Goal: Task Accomplishment & Management: Complete application form

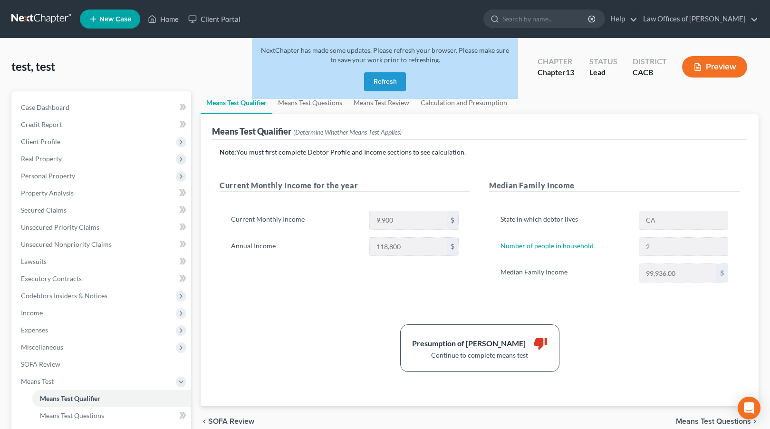
click at [388, 82] on button "Refresh" at bounding box center [385, 81] width 42 height 19
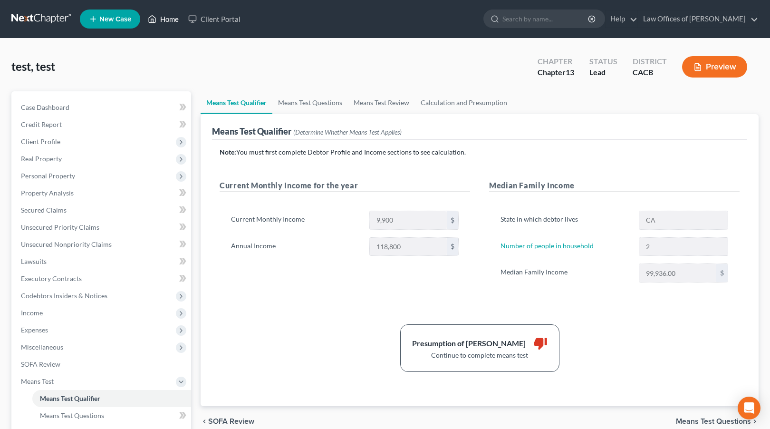
click at [170, 19] on link "Home" at bounding box center [163, 18] width 40 height 17
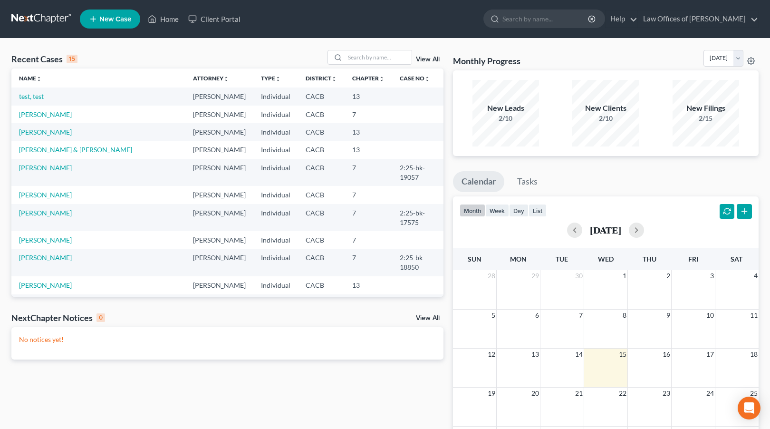
click at [106, 23] on link "New Case" at bounding box center [110, 19] width 60 height 19
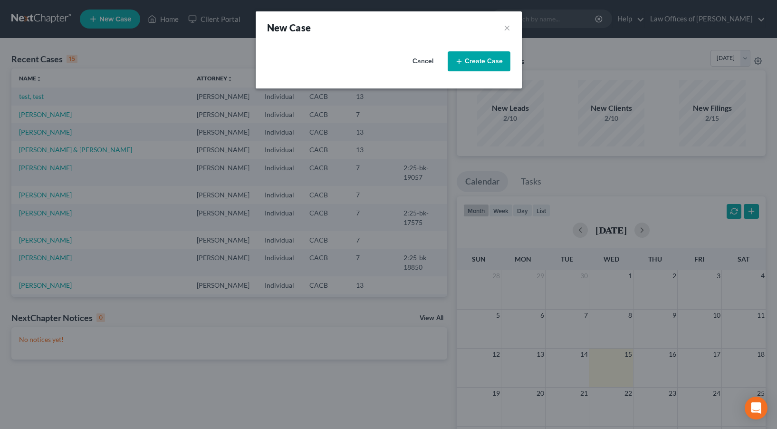
select select "7"
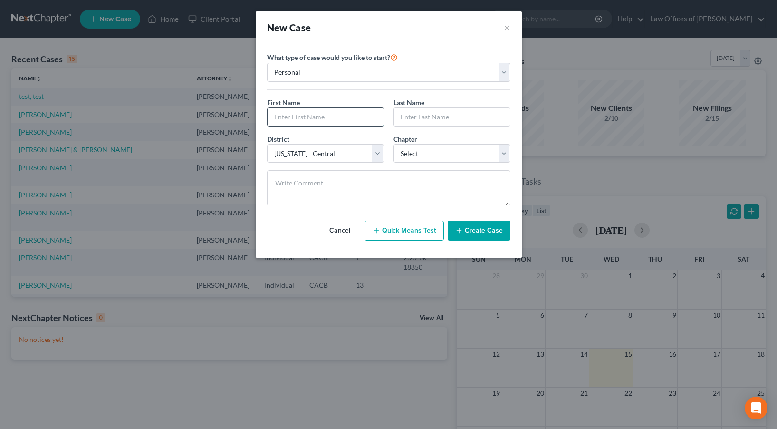
click at [310, 123] on input "text" at bounding box center [325, 117] width 116 height 18
type input "[PERSON_NAME]"
click at [439, 153] on select "Select 7 11 12 13" at bounding box center [451, 153] width 117 height 19
select select "0"
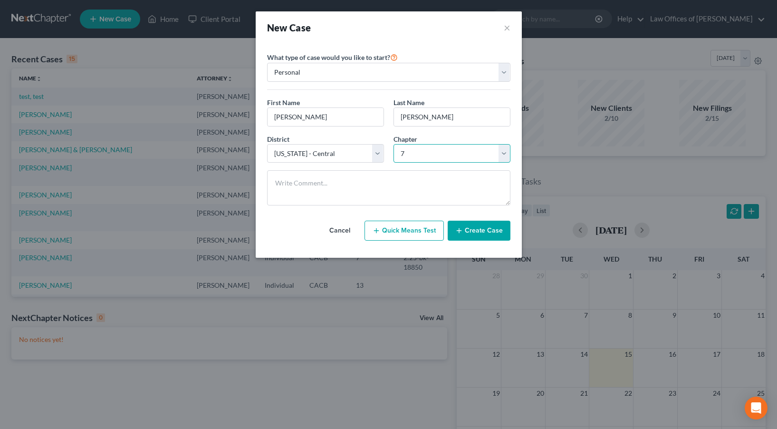
click at [393, 144] on select "Select 7 11 12 13" at bounding box center [451, 153] width 117 height 19
click at [480, 230] on button "Create Case" at bounding box center [479, 230] width 63 height 20
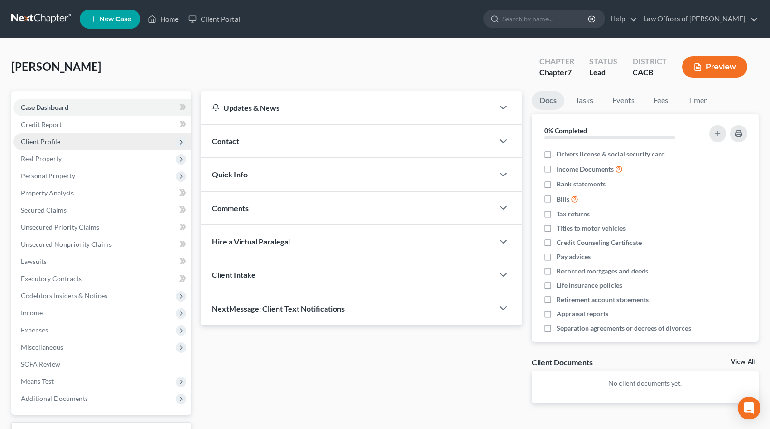
click at [92, 139] on span "Client Profile" at bounding box center [102, 141] width 178 height 17
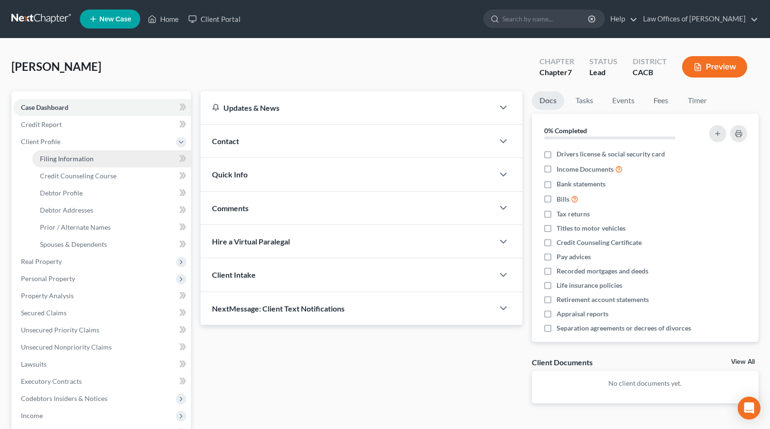
click at [101, 154] on link "Filing Information" at bounding box center [111, 158] width 159 height 17
select select "1"
select select "0"
select select "7"
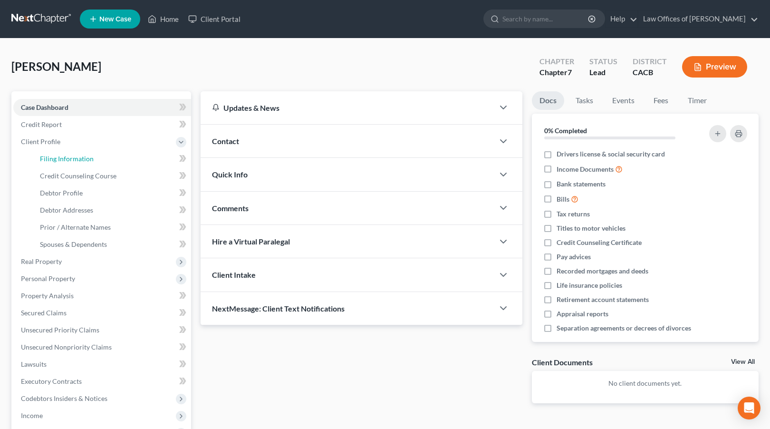
select select "4"
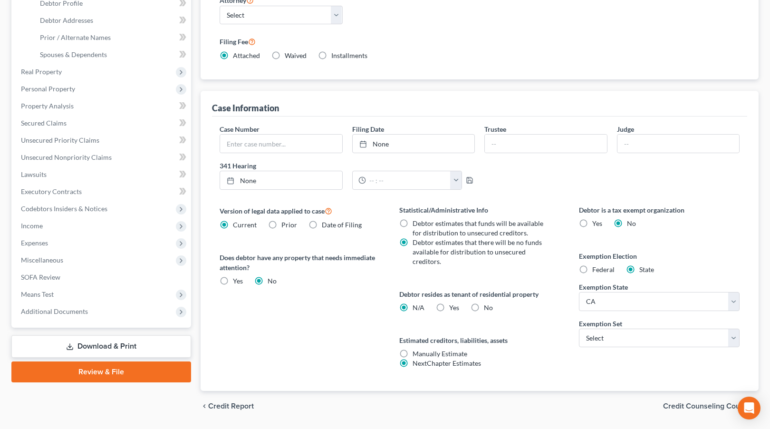
scroll to position [218, 0]
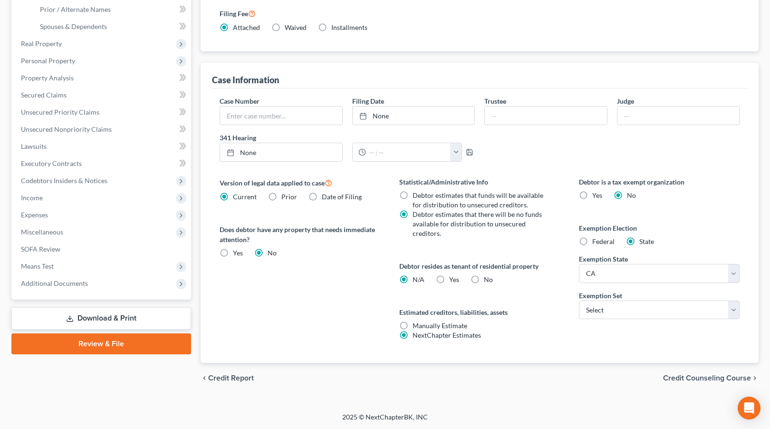
click at [449, 278] on label "Yes Yes" at bounding box center [454, 280] width 10 height 10
click at [453, 278] on input "Yes Yes" at bounding box center [456, 278] width 6 height 6
radio input "true"
radio input "false"
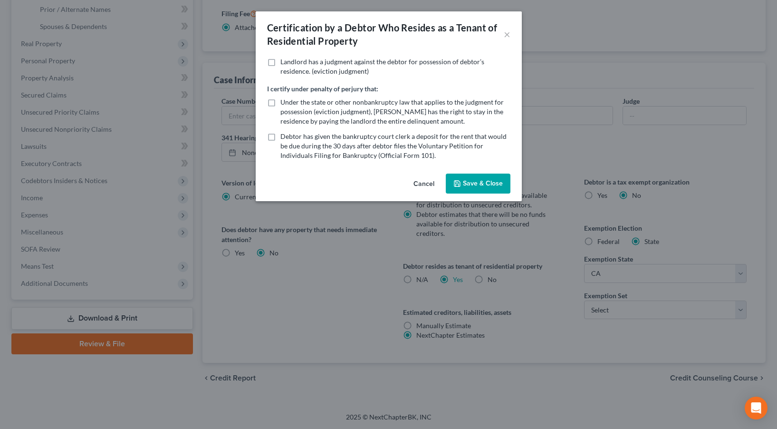
click at [476, 174] on button "Save & Close" at bounding box center [478, 183] width 65 height 20
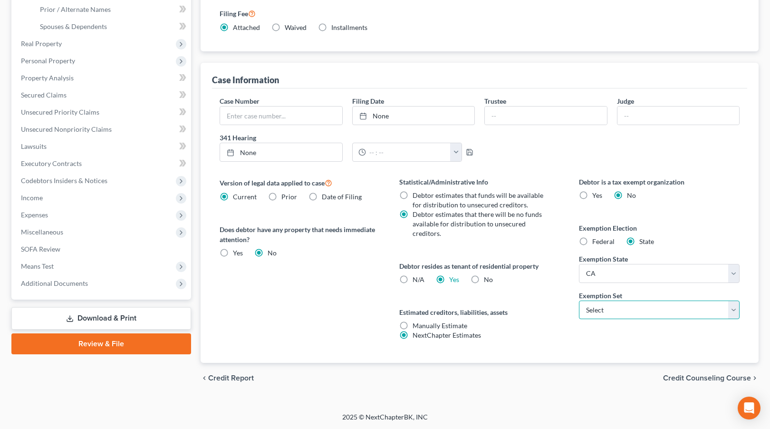
click at [605, 317] on select "Select 703 704" at bounding box center [659, 309] width 161 height 19
select select "0"
click at [579, 300] on select "Select 703 704" at bounding box center [659, 309] width 161 height 19
click at [677, 376] on span "Credit Counseling Course" at bounding box center [707, 378] width 88 height 8
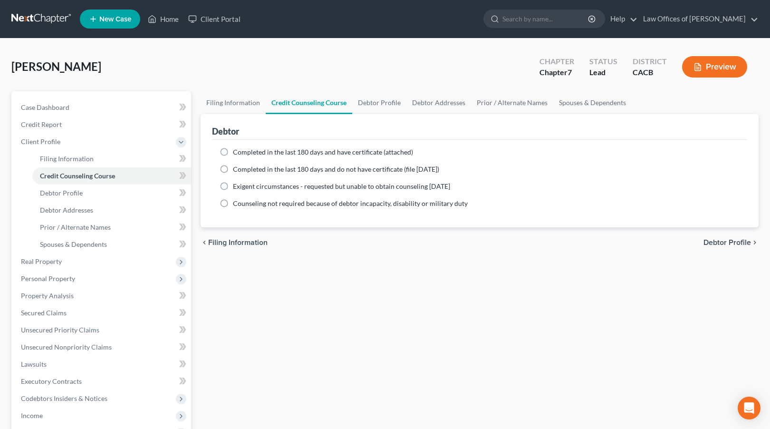
click at [238, 166] on span "Completed in the last 180 days and do not have certificate (file [DATE])" at bounding box center [336, 169] width 206 height 8
click at [238, 166] on input "Completed in the last 180 days and do not have certificate (file [DATE])" at bounding box center [240, 167] width 6 height 6
radio input "true"
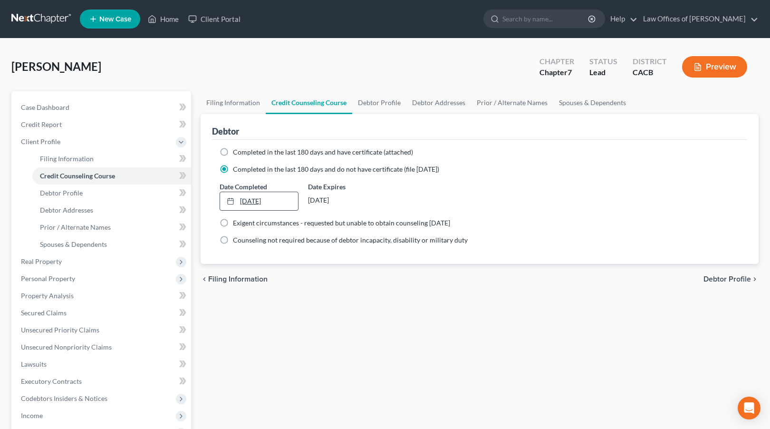
type input "[DATE]"
click at [256, 204] on link "[DATE]" at bounding box center [259, 201] width 78 height 18
click at [181, 175] on icon at bounding box center [181, 175] width 4 height 7
click at [181, 165] on span at bounding box center [182, 159] width 17 height 14
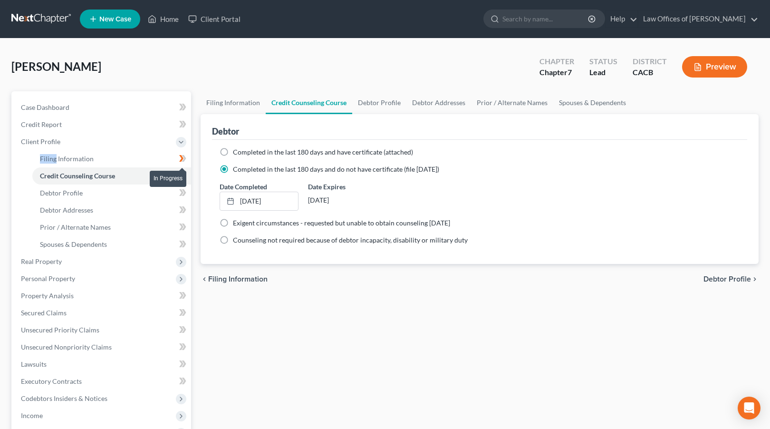
click at [181, 165] on span at bounding box center [182, 159] width 17 height 14
click at [716, 276] on span "Debtor Profile" at bounding box center [727, 279] width 48 height 8
select select "0"
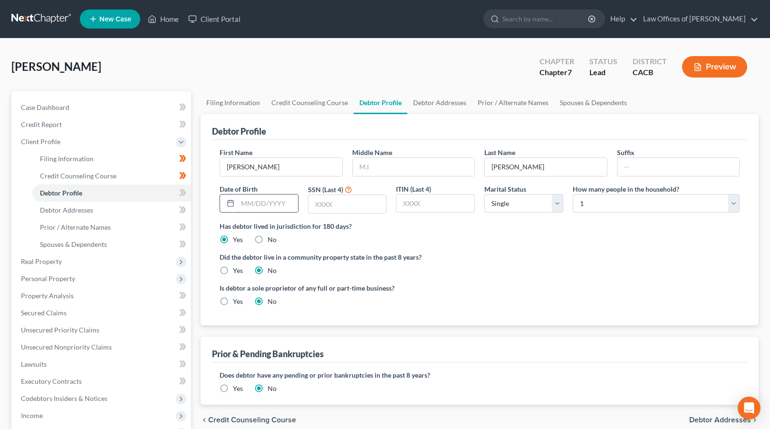
click at [249, 202] on input "text" at bounding box center [268, 203] width 60 height 18
type input "[DATE]"
click at [324, 201] on input "text" at bounding box center [347, 204] width 78 height 18
type input "3298"
click at [229, 276] on ng-include "First Name [PERSON_NAME] Middle Name Last Name [PERSON_NAME] Date of Birth [DEM…" at bounding box center [479, 230] width 520 height 166
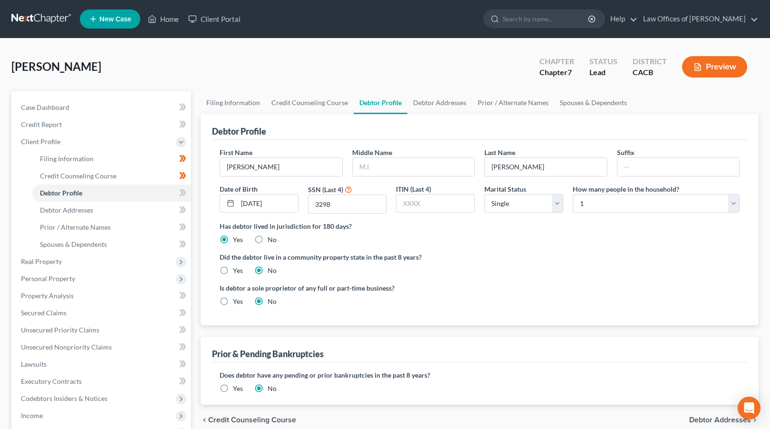
click at [233, 270] on label "Yes" at bounding box center [238, 271] width 10 height 10
click at [237, 270] on input "Yes" at bounding box center [240, 269] width 6 height 6
radio input "true"
radio input "false"
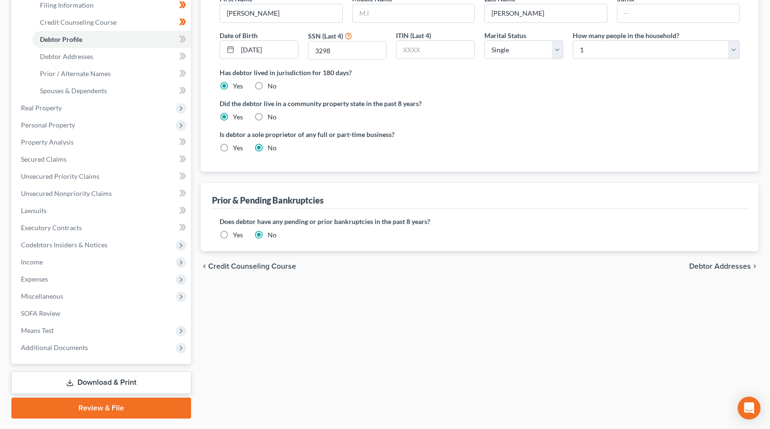
scroll to position [154, 0]
click at [716, 267] on span "Debtor Addresses" at bounding box center [720, 266] width 62 height 8
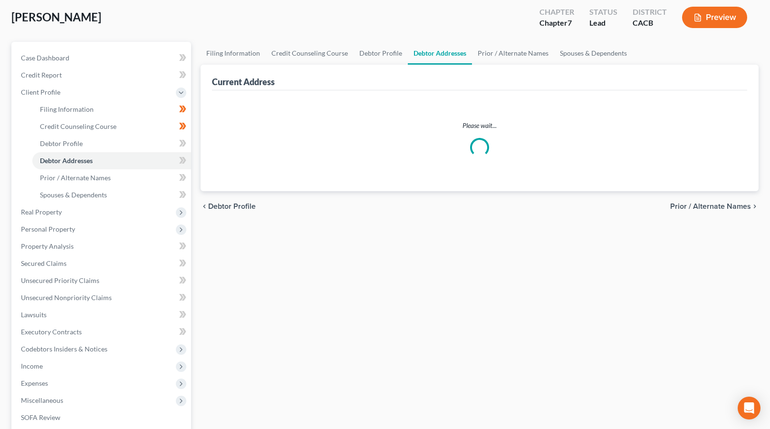
scroll to position [1, 0]
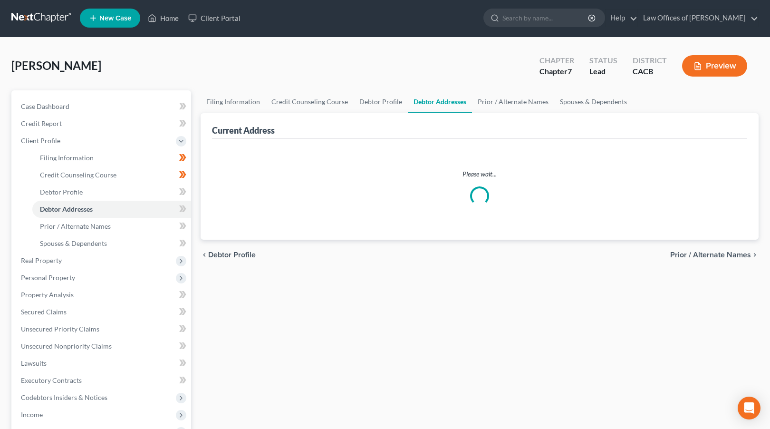
select select "0"
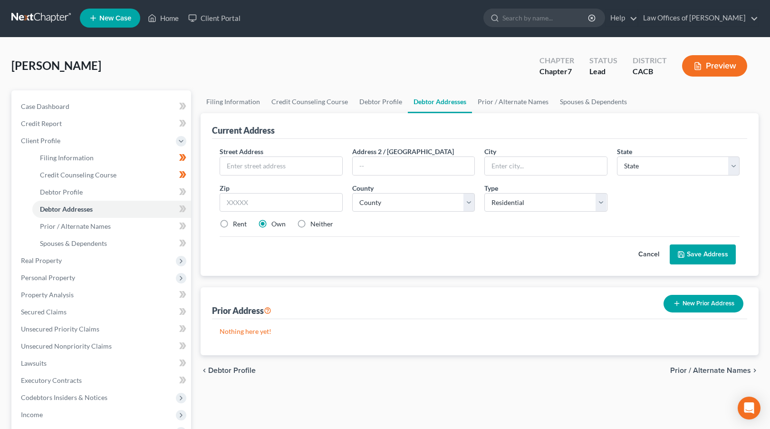
scroll to position [0, 0]
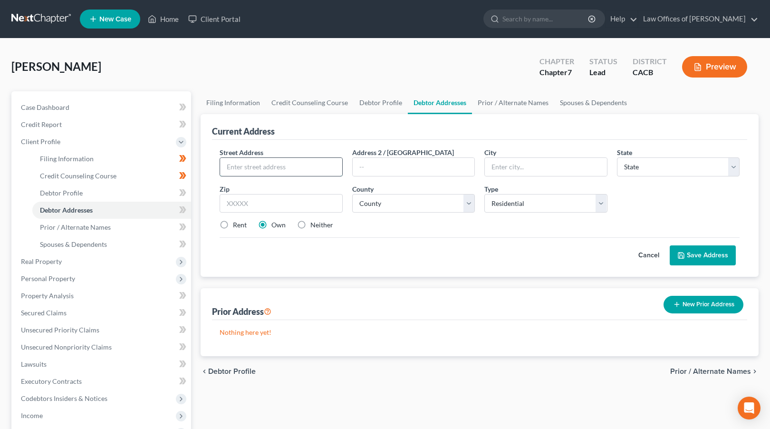
click at [238, 169] on input "text" at bounding box center [281, 167] width 122 height 18
type input "[STREET_ADDRESS][US_STATE]"
click at [236, 202] on input "text" at bounding box center [280, 203] width 123 height 19
type input "91106"
type input "[GEOGRAPHIC_DATA]"
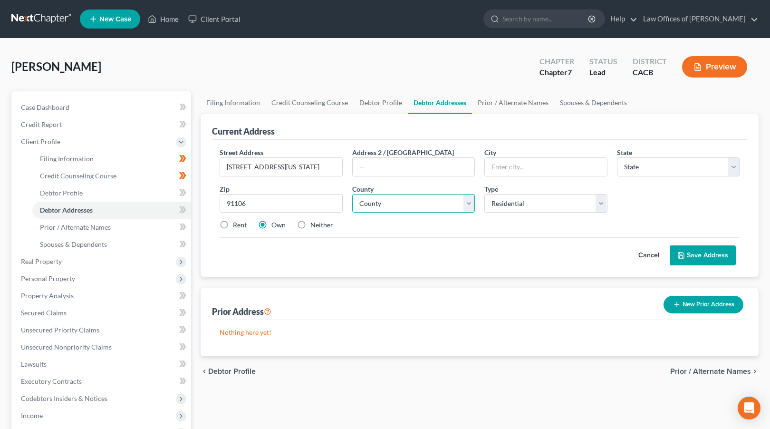
select select "4"
click at [434, 202] on select "County [GEOGRAPHIC_DATA] [GEOGRAPHIC_DATA] [GEOGRAPHIC_DATA] [GEOGRAPHIC_DATA] …" at bounding box center [413, 203] width 123 height 19
select select "18"
click at [352, 194] on select "County [GEOGRAPHIC_DATA] [GEOGRAPHIC_DATA] [GEOGRAPHIC_DATA] [GEOGRAPHIC_DATA] …" at bounding box center [413, 203] width 123 height 19
click at [239, 226] on label "Rent" at bounding box center [240, 225] width 14 height 10
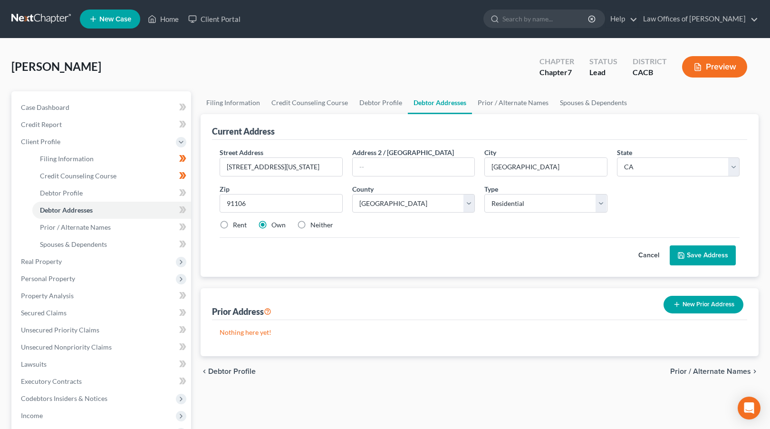
click at [239, 226] on input "Rent" at bounding box center [240, 223] width 6 height 6
radio input "true"
click at [686, 253] on button "Save Address" at bounding box center [702, 255] width 66 height 20
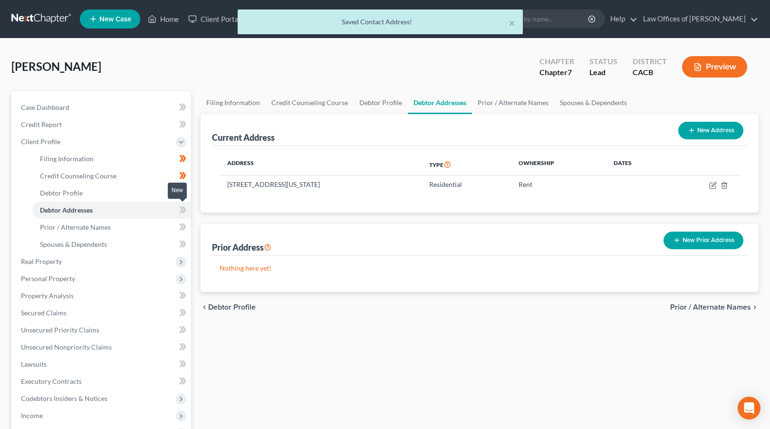
click at [184, 207] on icon at bounding box center [182, 210] width 7 height 12
click at [82, 263] on span "Real Property" at bounding box center [102, 261] width 178 height 17
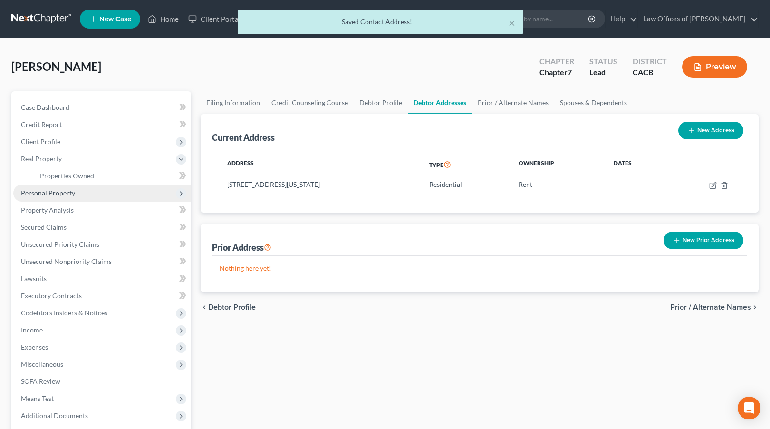
click at [88, 196] on span "Personal Property" at bounding box center [102, 192] width 178 height 17
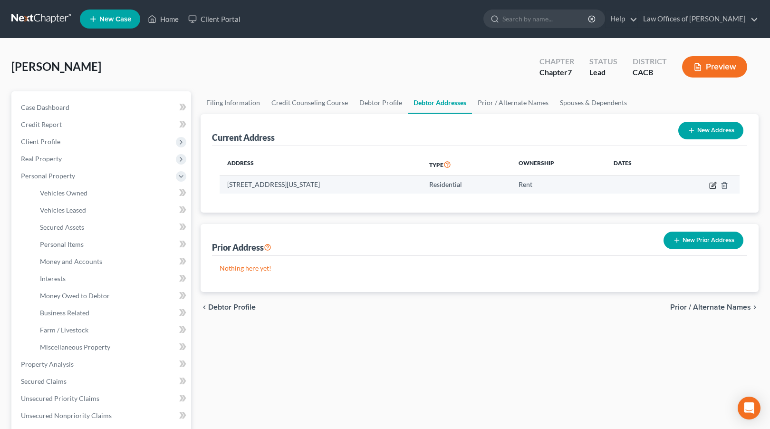
click at [711, 186] on icon "button" at bounding box center [713, 184] width 4 height 4
select select "4"
select select "18"
select select "0"
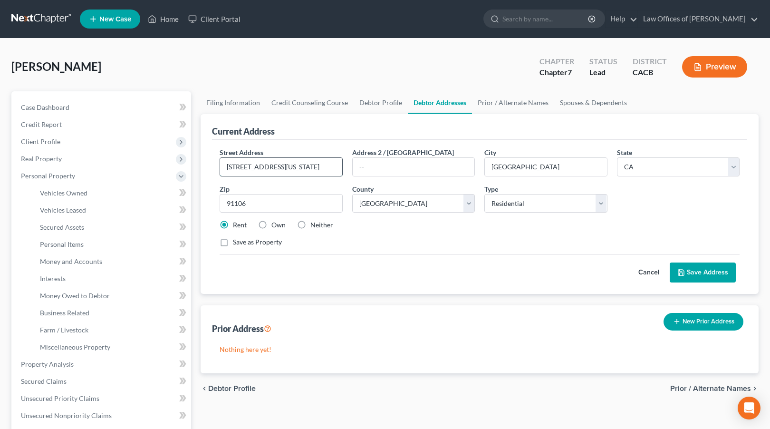
click at [325, 170] on input "[STREET_ADDRESS][US_STATE]" at bounding box center [281, 167] width 122 height 18
type input "9431"
type input "L"
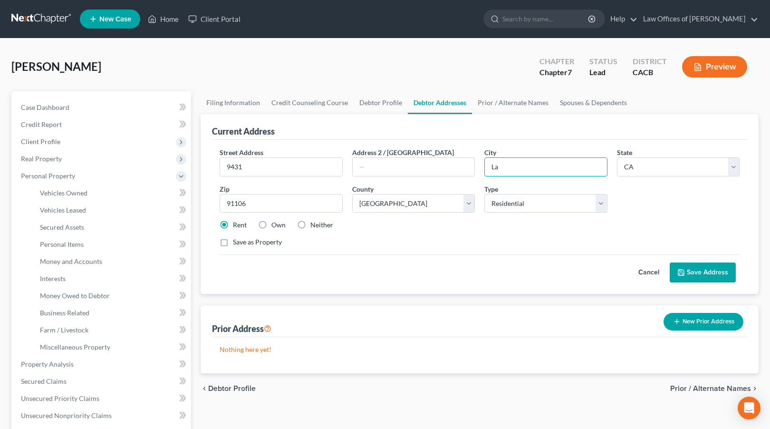
type input "L"
click at [288, 166] on input "9431" at bounding box center [281, 167] width 122 height 18
type input "[STREET_ADDRESS]"
click at [279, 201] on input "91106" at bounding box center [280, 203] width 123 height 19
type input "91701"
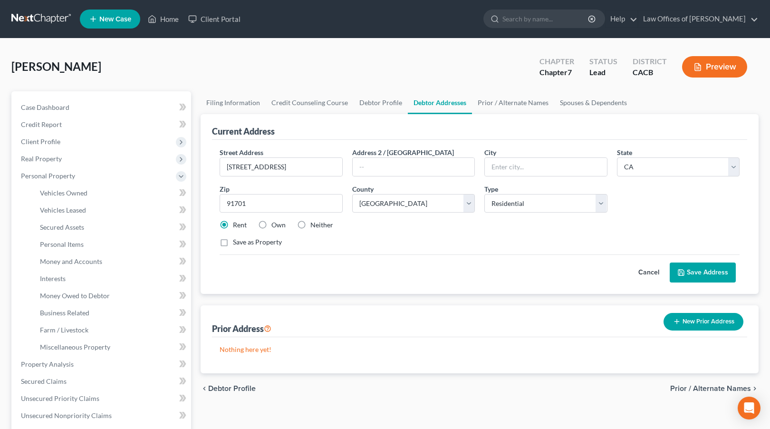
click at [376, 237] on div "Save as Property" at bounding box center [479, 242] width 520 height 10
type input "Alta Loma"
click at [406, 207] on select "County [GEOGRAPHIC_DATA] [GEOGRAPHIC_DATA] [GEOGRAPHIC_DATA] [GEOGRAPHIC_DATA] …" at bounding box center [413, 203] width 123 height 19
select select "35"
click at [352, 194] on select "County [GEOGRAPHIC_DATA] [GEOGRAPHIC_DATA] [GEOGRAPHIC_DATA] [GEOGRAPHIC_DATA] …" at bounding box center [413, 203] width 123 height 19
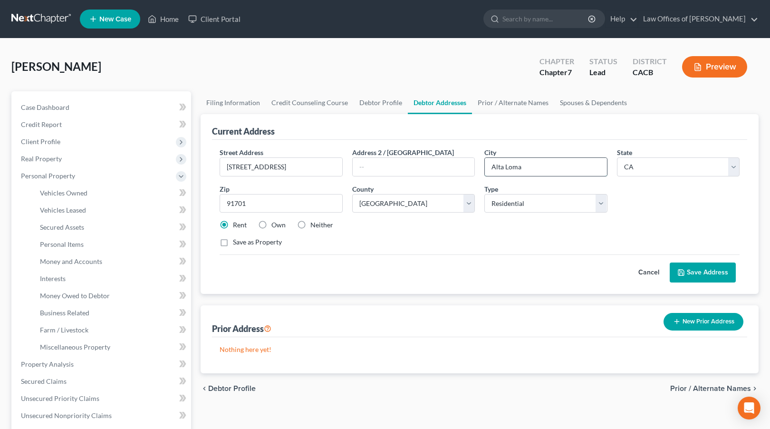
click at [531, 169] on input "Alta Loma" at bounding box center [546, 167] width 122 height 18
type input "A"
type input "[GEOGRAPHIC_DATA]"
click at [533, 236] on div "Street Address * [STREET_ADDRESS] Address 2 / [GEOGRAPHIC_DATA] * [GEOGRAPHIC_D…" at bounding box center [479, 200] width 529 height 107
click at [699, 268] on button "Save Address" at bounding box center [702, 272] width 66 height 20
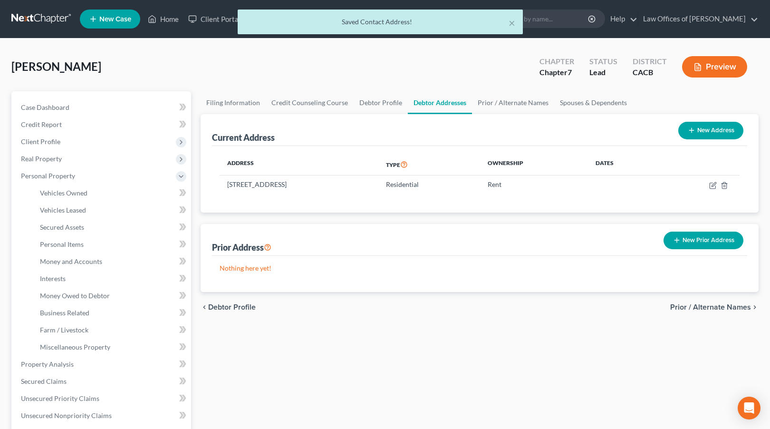
click at [700, 240] on button "New Prior Address" at bounding box center [703, 240] width 80 height 18
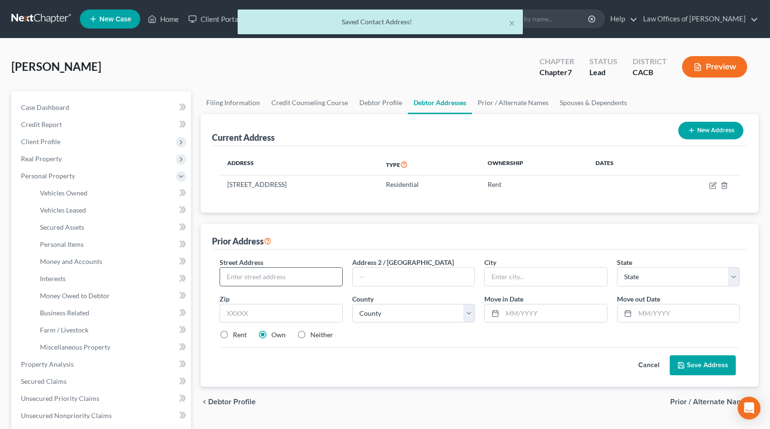
click at [274, 277] on input "text" at bounding box center [281, 276] width 122 height 18
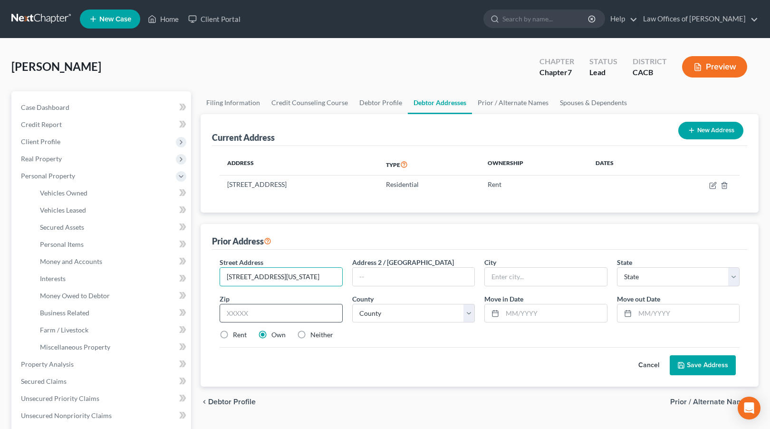
type input "[STREET_ADDRESS][US_STATE]"
click at [256, 311] on input "text" at bounding box center [280, 313] width 123 height 19
type input "91106"
click at [240, 276] on input "[STREET_ADDRESS][US_STATE]" at bounding box center [281, 276] width 122 height 18
type input "[GEOGRAPHIC_DATA]"
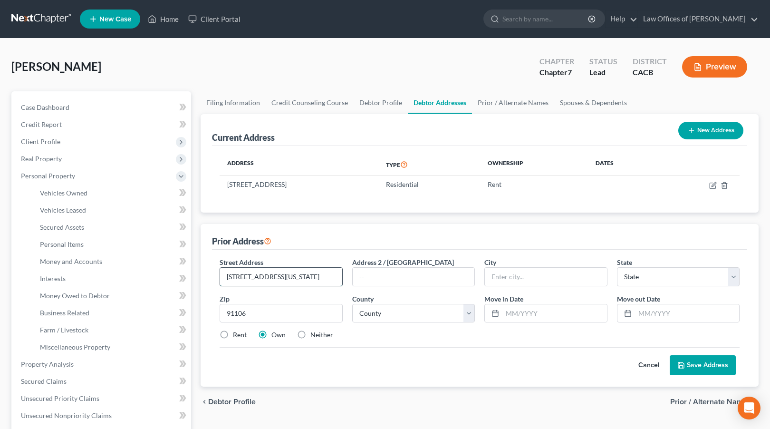
select select "4"
type input "[STREET_ADDRESS][US_STATE]"
click at [401, 314] on select "County [GEOGRAPHIC_DATA] [GEOGRAPHIC_DATA] [GEOGRAPHIC_DATA] [GEOGRAPHIC_DATA] …" at bounding box center [413, 313] width 123 height 19
select select "18"
click at [352, 304] on select "County [GEOGRAPHIC_DATA] [GEOGRAPHIC_DATA] [GEOGRAPHIC_DATA] [GEOGRAPHIC_DATA] …" at bounding box center [413, 313] width 123 height 19
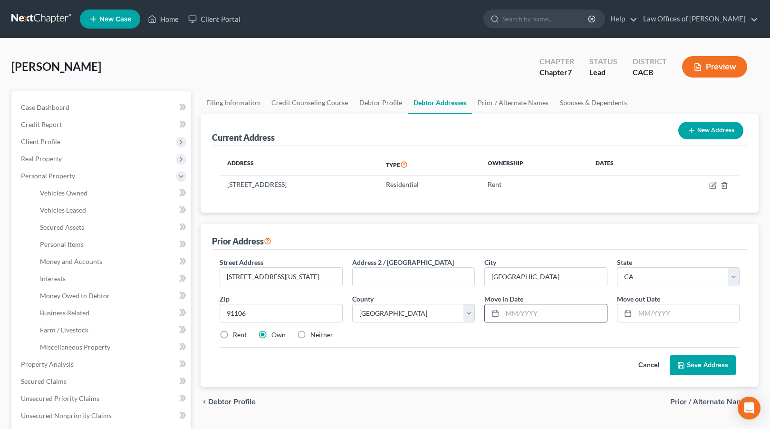
click at [511, 314] on input "text" at bounding box center [554, 313] width 105 height 18
type input "06/2017"
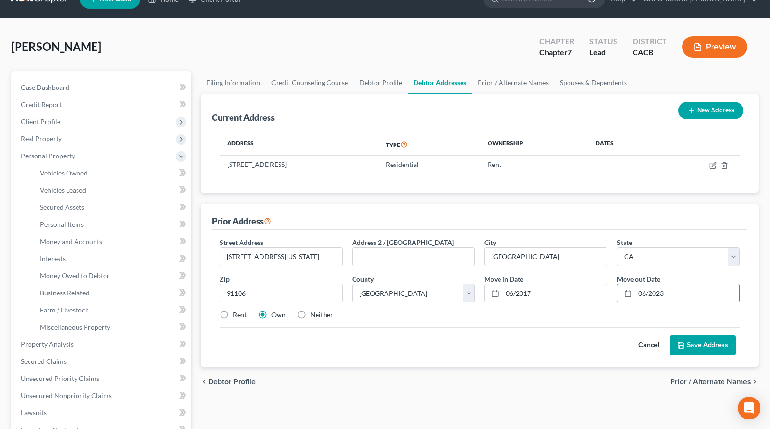
scroll to position [29, 0]
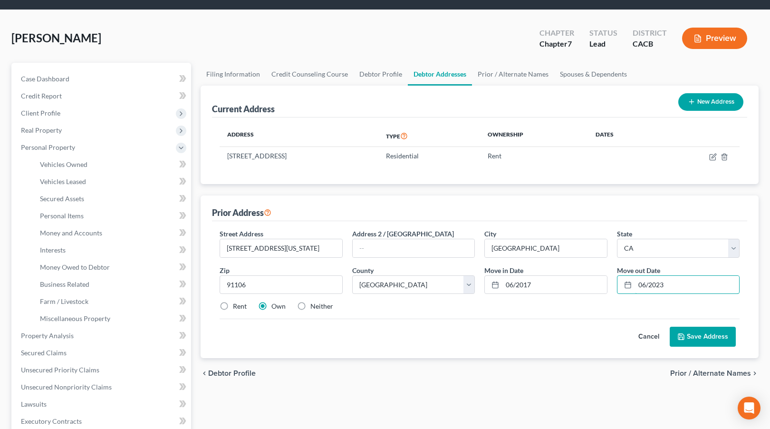
type input "06/2023"
click at [237, 308] on label "Rent" at bounding box center [240, 306] width 14 height 10
click at [237, 307] on input "Rent" at bounding box center [240, 304] width 6 height 6
radio input "true"
click at [711, 335] on button "Save Address" at bounding box center [702, 336] width 66 height 20
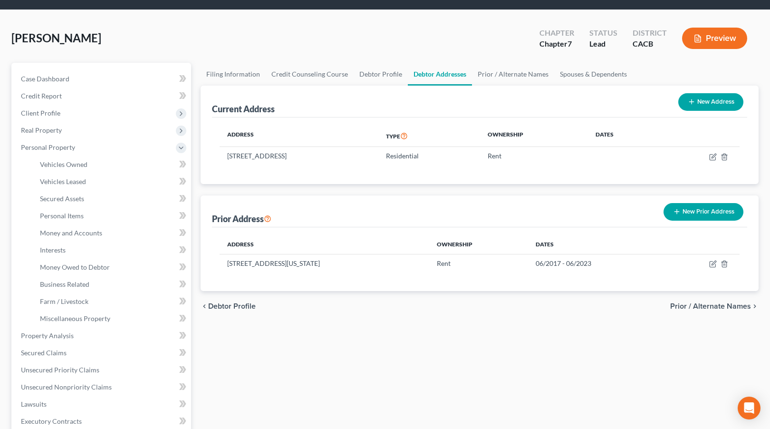
click at [686, 305] on span "Prior / Alternate Names" at bounding box center [710, 306] width 81 height 8
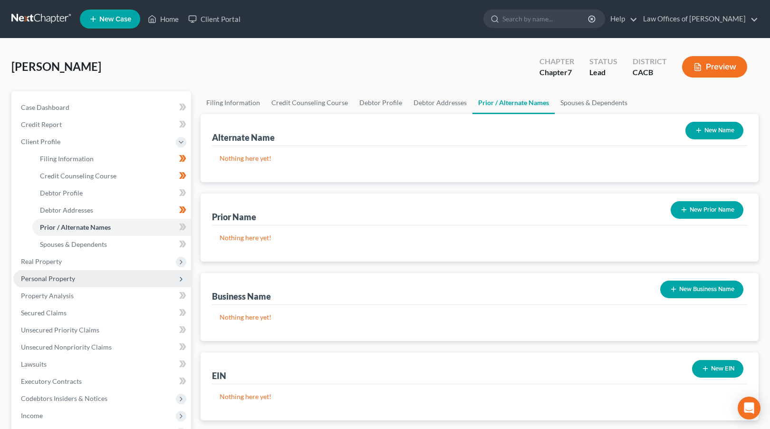
click at [98, 276] on span "Personal Property" at bounding box center [102, 278] width 178 height 17
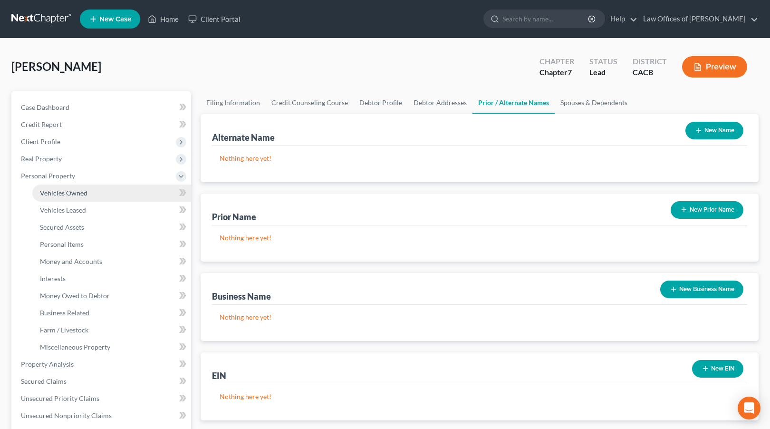
click at [103, 192] on link "Vehicles Owned" at bounding box center [111, 192] width 159 height 17
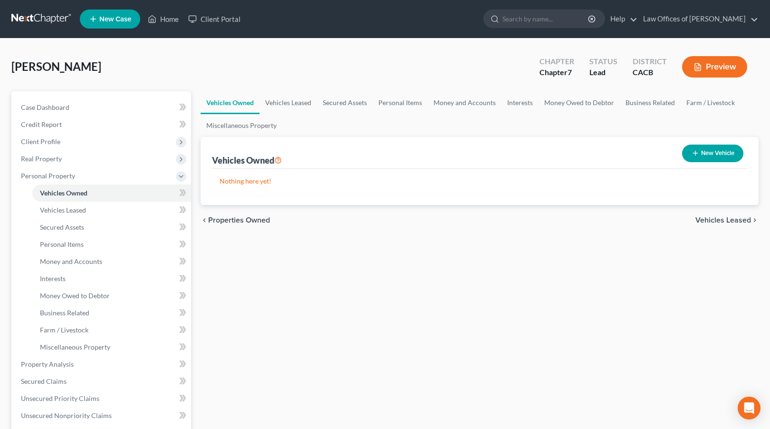
click at [714, 160] on button "New Vehicle" at bounding box center [712, 153] width 61 height 18
select select "0"
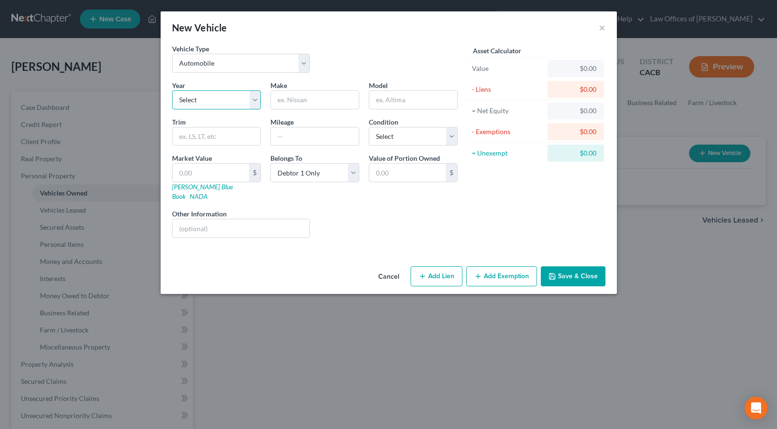
click at [234, 102] on select "Select 2026 2025 2024 2023 2022 2021 2020 2019 2018 2017 2016 2015 2014 2013 20…" at bounding box center [216, 99] width 89 height 19
select select "6"
click at [172, 90] on select "Select 2026 2025 2024 2023 2022 2021 2020 2019 2018 2017 2016 2015 2014 2013 20…" at bounding box center [216, 99] width 89 height 19
click at [312, 99] on input "text" at bounding box center [315, 100] width 88 height 18
type input "Honda"
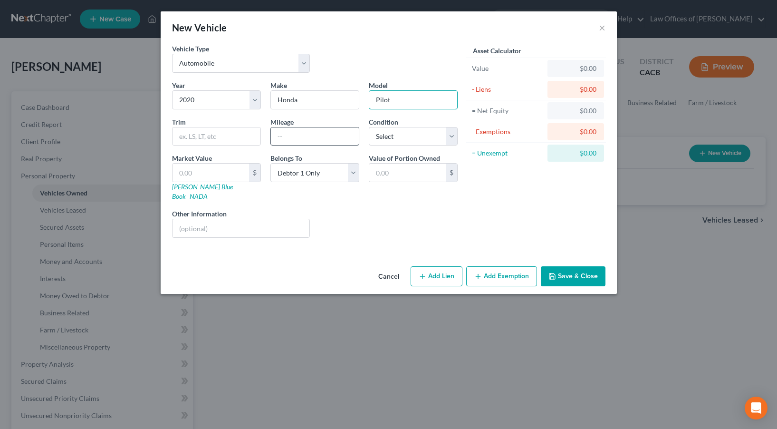
type input "Pilot"
click at [286, 136] on input "text" at bounding box center [315, 136] width 88 height 18
click at [396, 133] on select "Select Excellent Very Good Good Fair Poor" at bounding box center [413, 136] width 89 height 19
select select "2"
click at [369, 127] on select "Select Excellent Very Good Good Fair Poor" at bounding box center [413, 136] width 89 height 19
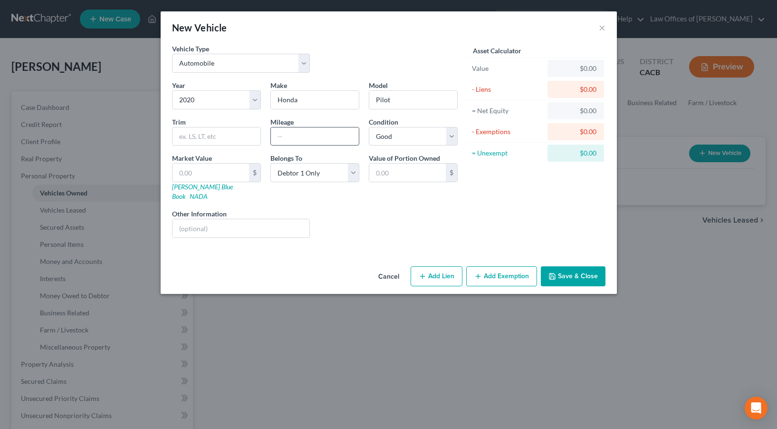
click at [281, 138] on input "text" at bounding box center [315, 136] width 88 height 18
click at [192, 186] on link "[PERSON_NAME] Blue Book" at bounding box center [202, 191] width 61 height 18
click at [192, 177] on input "text" at bounding box center [210, 172] width 76 height 18
type input "2"
type input "2.00"
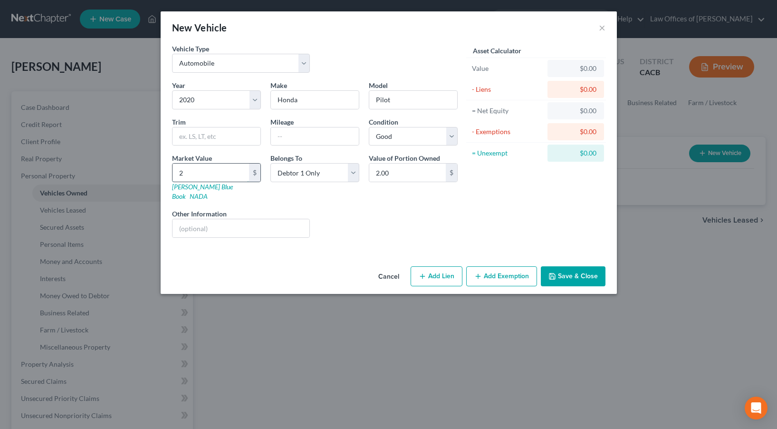
type input "20"
type input "20.00"
type input "207"
type input "207.00"
type input "2076"
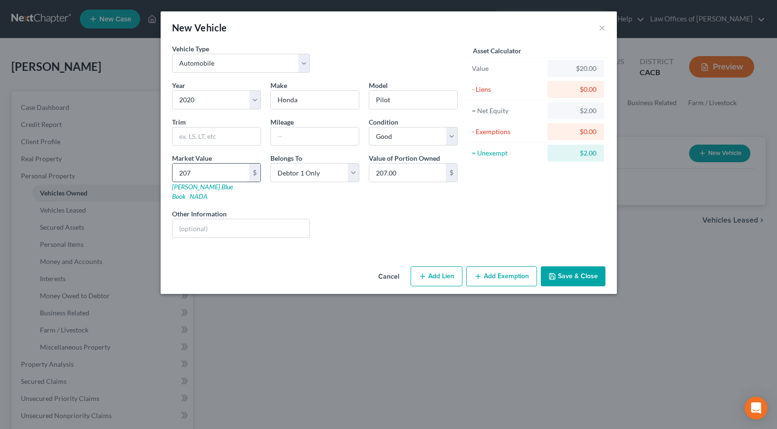
type input "2,076.00"
type input "2,0764"
type input "20,764.00"
type input "20,764"
click at [286, 138] on input "text" at bounding box center [315, 136] width 88 height 18
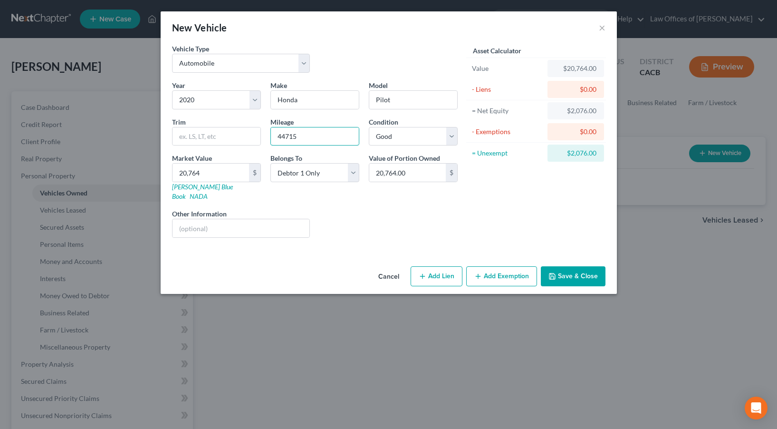
type input "44715"
click at [366, 209] on div "Liens Select" at bounding box center [388, 223] width 148 height 29
click at [561, 266] on button "Save & Close" at bounding box center [573, 276] width 65 height 20
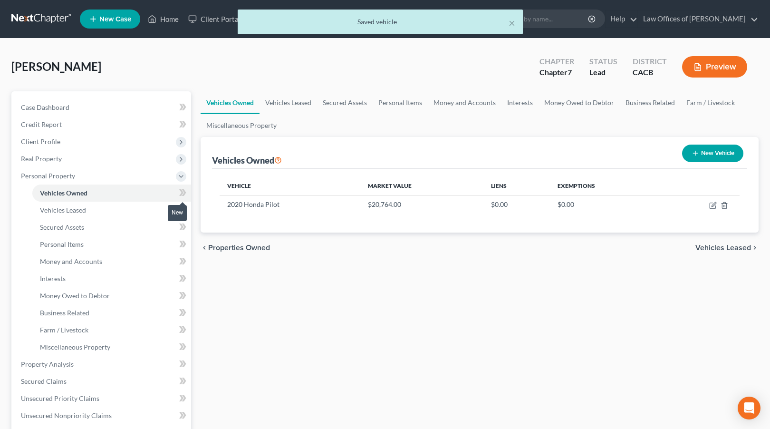
click at [189, 190] on span at bounding box center [182, 194] width 17 height 14
click at [116, 244] on link "Personal Items" at bounding box center [111, 244] width 159 height 17
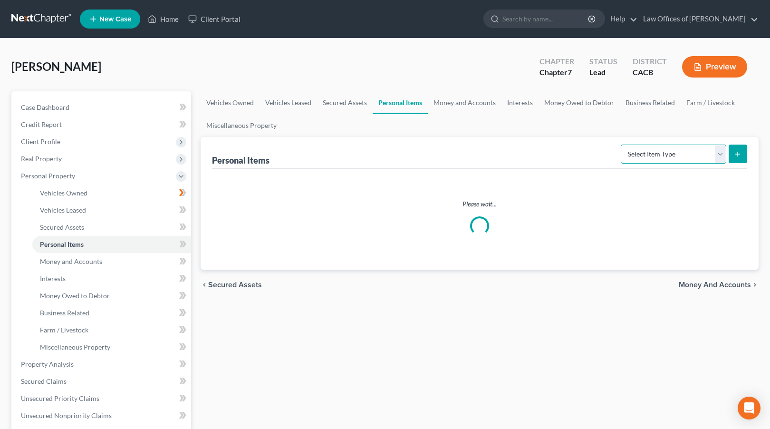
click at [640, 160] on select "Select Item Type Clothing Collectibles Of Value Electronics Firearms Household …" at bounding box center [672, 153] width 105 height 19
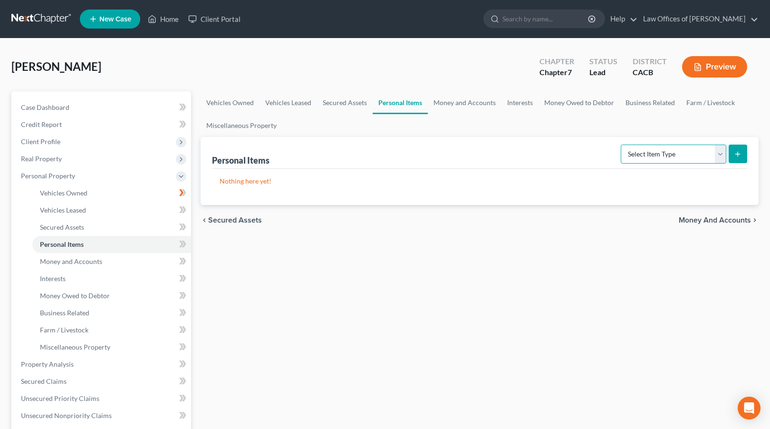
select select "clothing"
click at [621, 144] on select "Select Item Type Clothing Collectibles Of Value Electronics Firearms Household …" at bounding box center [672, 153] width 105 height 19
click at [735, 154] on icon "submit" at bounding box center [737, 154] width 8 height 8
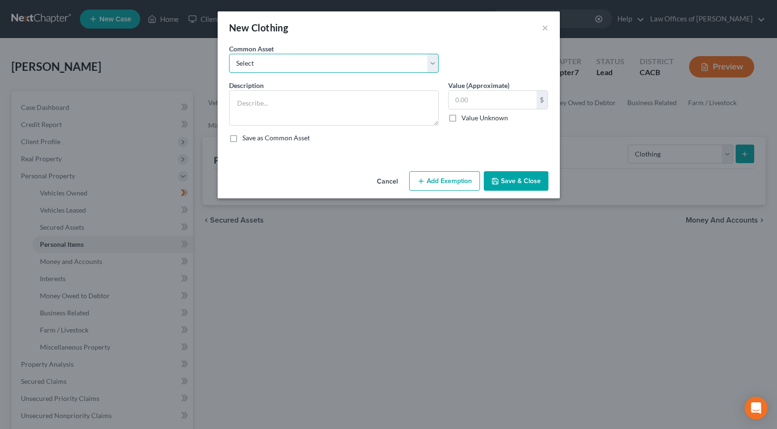
click at [358, 62] on select "Select Used Clothing at Used Clothing Store prices" at bounding box center [334, 63] width 210 height 19
select select "0"
click at [229, 54] on select "Select Used Clothing at Used Clothing Store prices" at bounding box center [334, 63] width 210 height 19
type textarea "Used Clothing at Used Clothing Store prices"
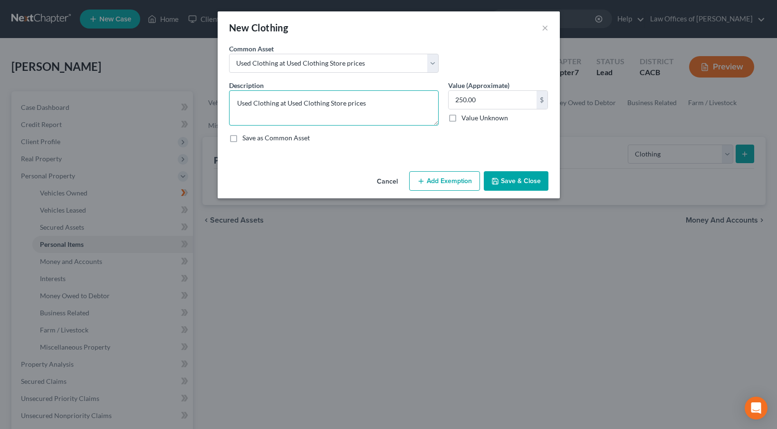
click at [315, 102] on textarea "Used Clothing at Used Clothing Store prices" at bounding box center [334, 107] width 210 height 35
click at [457, 97] on input "250.00" at bounding box center [492, 100] width 88 height 18
click at [460, 101] on input "250.00" at bounding box center [492, 100] width 88 height 18
type input "650.00"
click at [457, 177] on button "Add Exemption" at bounding box center [444, 181] width 71 height 20
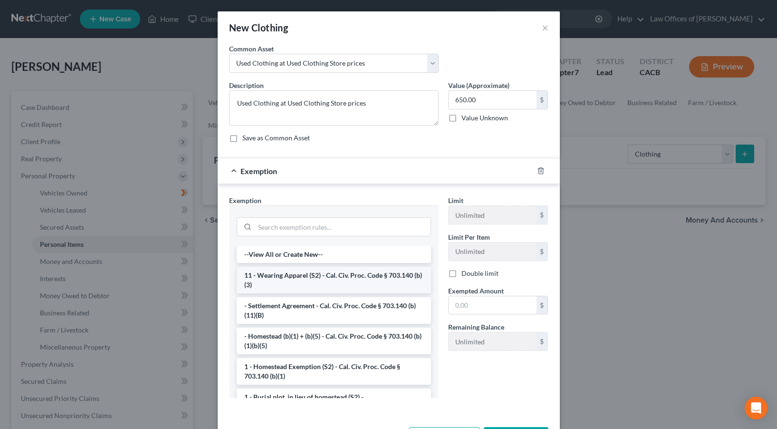
click at [321, 279] on li "11 - Wearing Apparel (S2) - Cal. Civ. Proc. Code § 703.140 (b)(3)" at bounding box center [334, 280] width 194 height 27
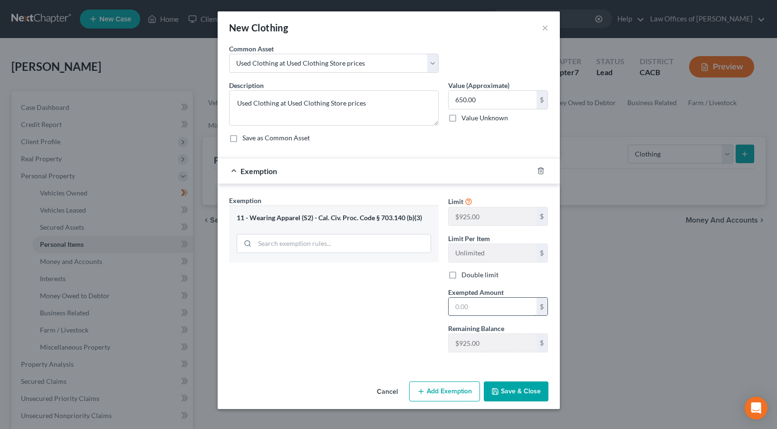
click at [485, 306] on input "text" at bounding box center [492, 306] width 88 height 18
type input "650"
click at [525, 394] on button "Save & Close" at bounding box center [516, 391] width 65 height 20
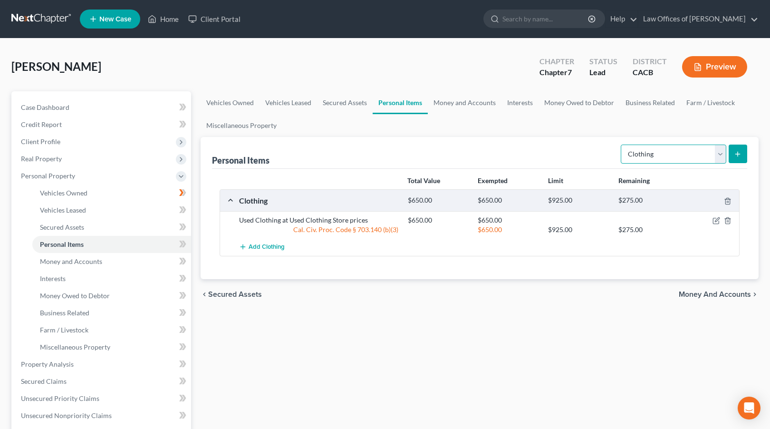
click at [666, 155] on select "Select Item Type Clothing Collectibles Of Value Electronics Firearms Household …" at bounding box center [672, 153] width 105 height 19
select select "electronics"
click at [621, 144] on select "Select Item Type Clothing Collectibles Of Value Electronics Firearms Household …" at bounding box center [672, 153] width 105 height 19
click at [732, 154] on button "submit" at bounding box center [737, 153] width 19 height 19
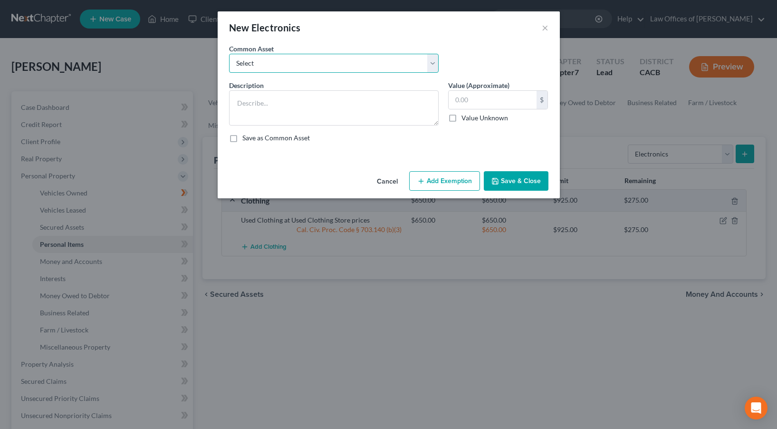
click at [393, 66] on select "Select Used Cell Phone, Used Laptop, Used Tablet, Used Television" at bounding box center [334, 63] width 210 height 19
select select "0"
click at [229, 54] on select "Select Used Cell Phone, Used Laptop, Used Tablet, Used Television" at bounding box center [334, 63] width 210 height 19
type textarea "Used Cell Phone, Used Laptop, Used Tablet, Used Television"
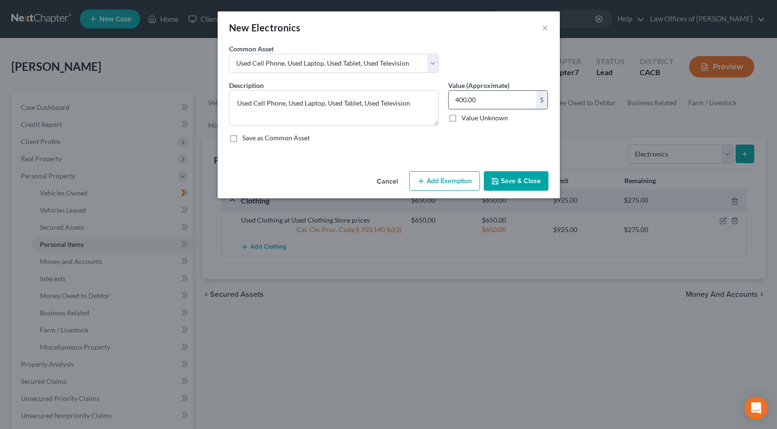
click at [458, 99] on input "400.00" at bounding box center [492, 100] width 88 height 18
type input "1,400.00"
click at [462, 178] on button "Add Exemption" at bounding box center [444, 181] width 71 height 20
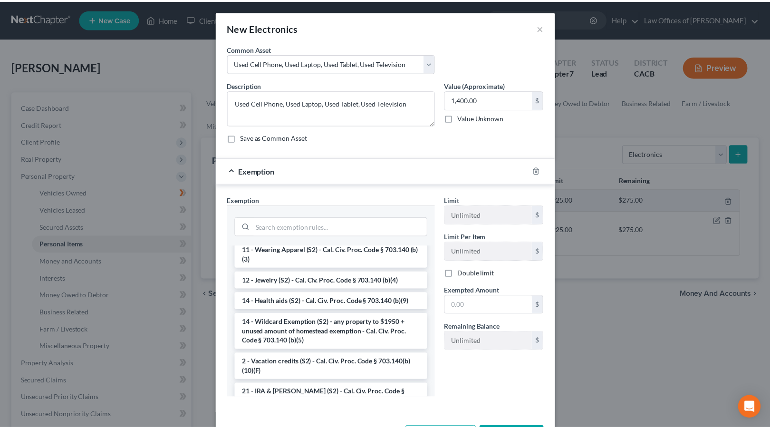
scroll to position [149, 0]
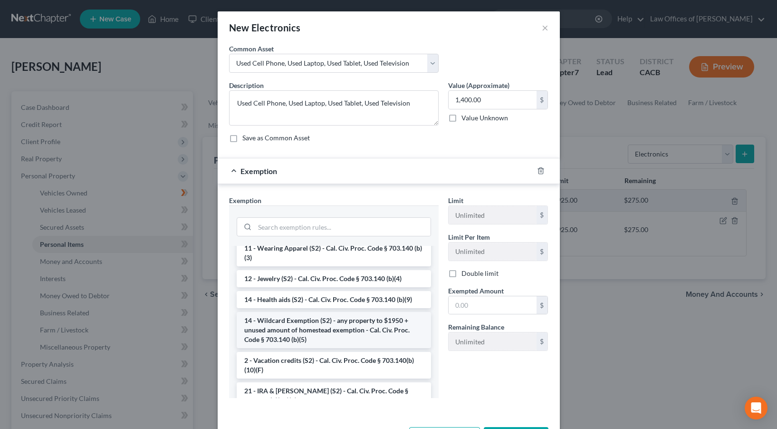
click at [324, 324] on li "14 - Wildcard Exemption (S2) - any property to $1950 + unused amount of homeste…" at bounding box center [334, 330] width 194 height 36
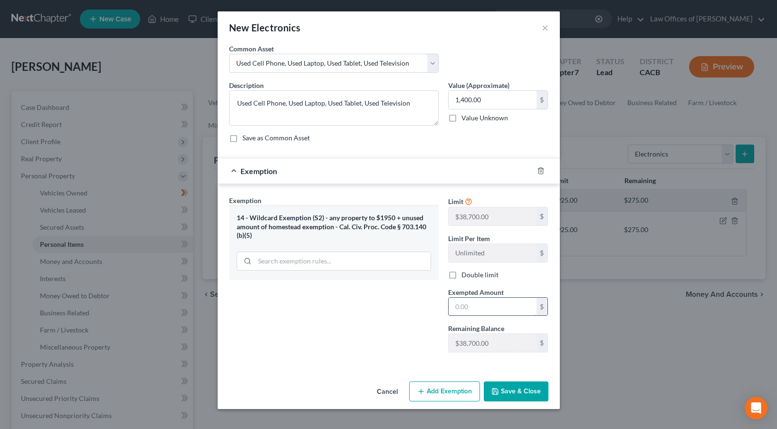
click at [461, 308] on input "text" at bounding box center [492, 306] width 88 height 18
type input "1,400"
click at [522, 395] on button "Save & Close" at bounding box center [516, 391] width 65 height 20
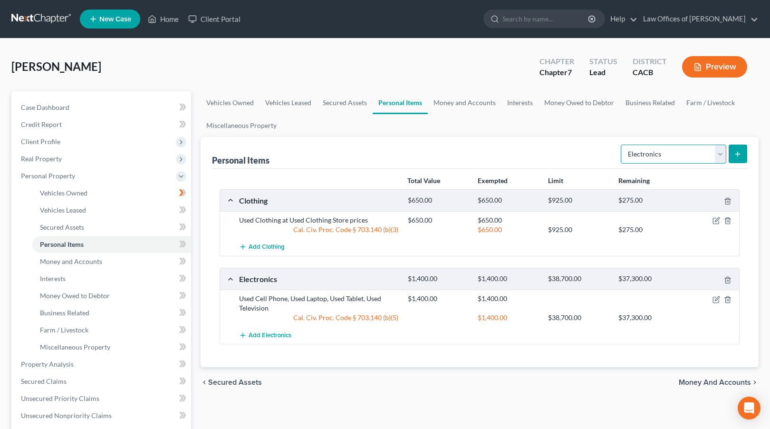
click at [661, 153] on select "Select Item Type Clothing Collectibles Of Value Electronics Firearms Household …" at bounding box center [672, 153] width 105 height 19
select select "household_goods"
click at [621, 144] on select "Select Item Type Clothing Collectibles Of Value Electronics Firearms Household …" at bounding box center [672, 153] width 105 height 19
click at [734, 154] on icon "submit" at bounding box center [737, 154] width 8 height 8
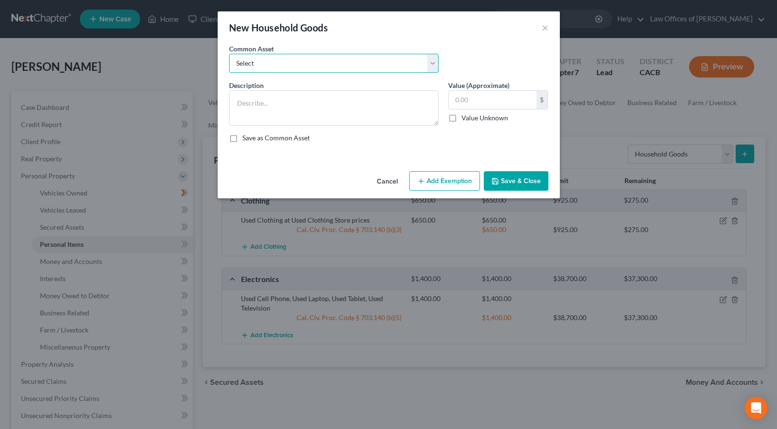
click at [402, 65] on select "Select Used Bedroom Set, Used Living Room Set, Used Dining Set" at bounding box center [334, 63] width 210 height 19
select select "0"
click at [229, 54] on select "Select Used Bedroom Set, Used Living Room Set, Used Dining Set" at bounding box center [334, 63] width 210 height 19
type textarea "Used Bedroom Set, Used Living Room Set, Used Dining Set"
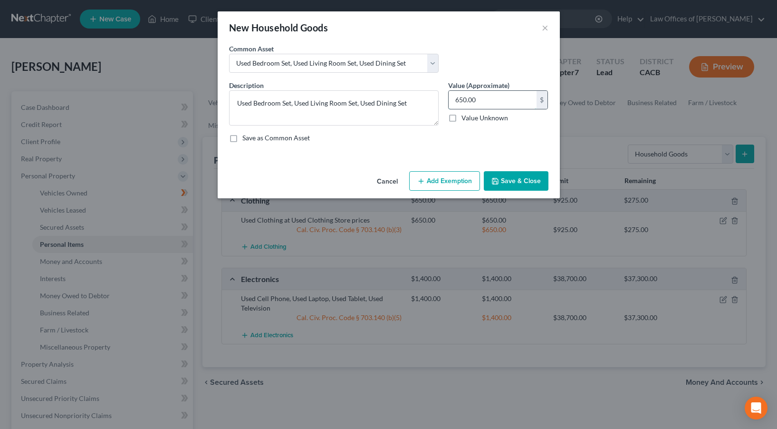
click at [454, 98] on input "650.00" at bounding box center [492, 100] width 88 height 18
type input "2,650.00"
click at [451, 176] on button "Add Exemption" at bounding box center [444, 181] width 71 height 20
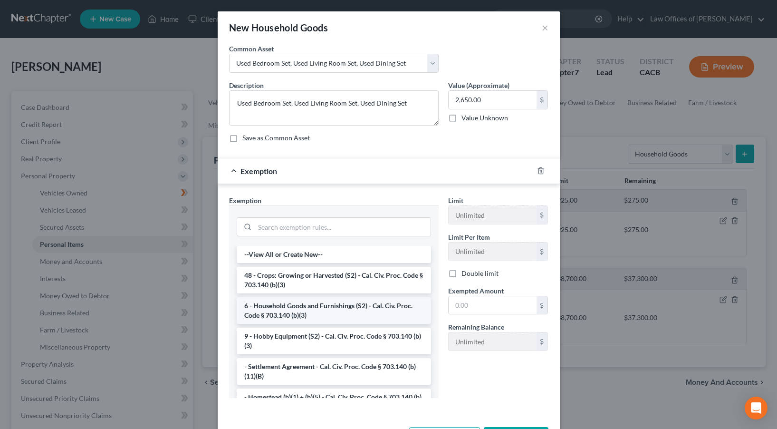
click at [347, 304] on li "6 - Household Goods and Furnishings (S2) - Cal. Civ. Proc. Code § 703.140 (b)(3)" at bounding box center [334, 310] width 194 height 27
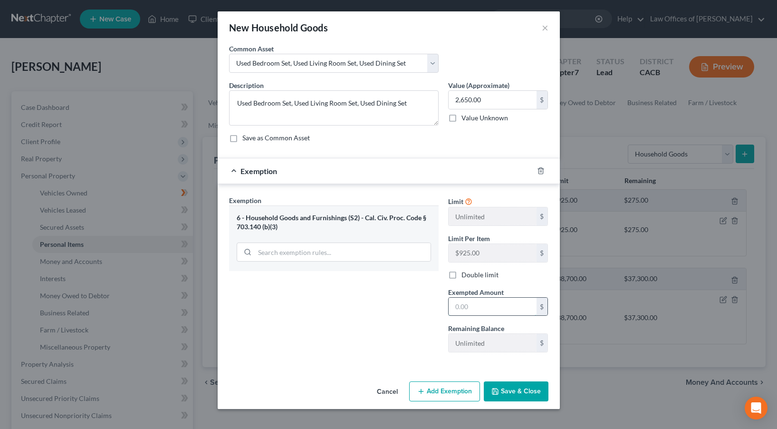
click at [458, 305] on input "text" at bounding box center [492, 306] width 88 height 18
type input "2,650"
click at [502, 389] on button "Save & Close" at bounding box center [516, 391] width 65 height 20
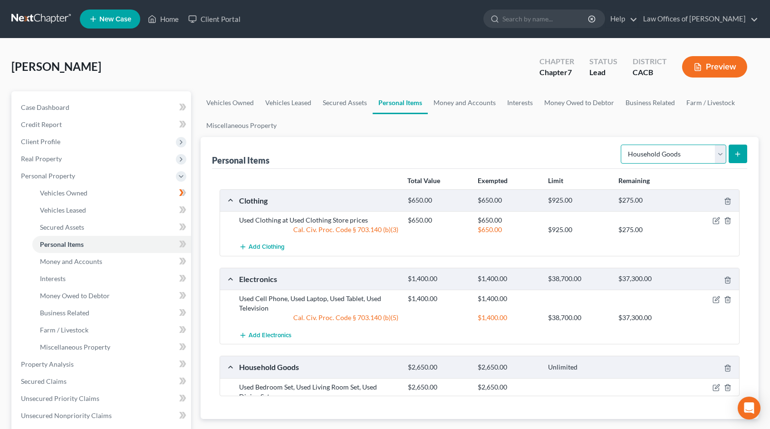
click at [672, 154] on select "Select Item Type Clothing Collectibles Of Value Electronics Firearms Household …" at bounding box center [672, 153] width 105 height 19
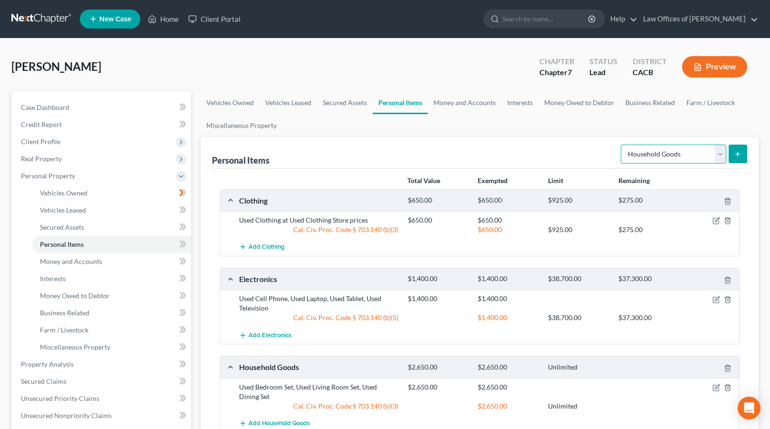
select select "jewelry"
click at [621, 144] on select "Select Item Type Clothing Collectibles Of Value Electronics Firearms Household …" at bounding box center [672, 153] width 105 height 19
click at [735, 156] on icon "submit" at bounding box center [737, 154] width 8 height 8
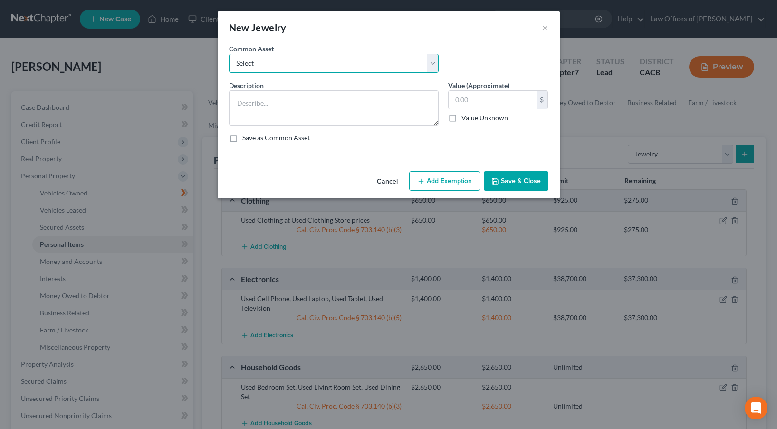
click at [383, 62] on select "Select Used wrist watch, simple jewelry" at bounding box center [334, 63] width 210 height 19
select select "0"
click at [229, 54] on select "Select Used wrist watch, simple jewelry" at bounding box center [334, 63] width 210 height 19
type textarea "Used wrist watch, simple jewelry"
click at [457, 99] on input "425.00" at bounding box center [492, 100] width 88 height 18
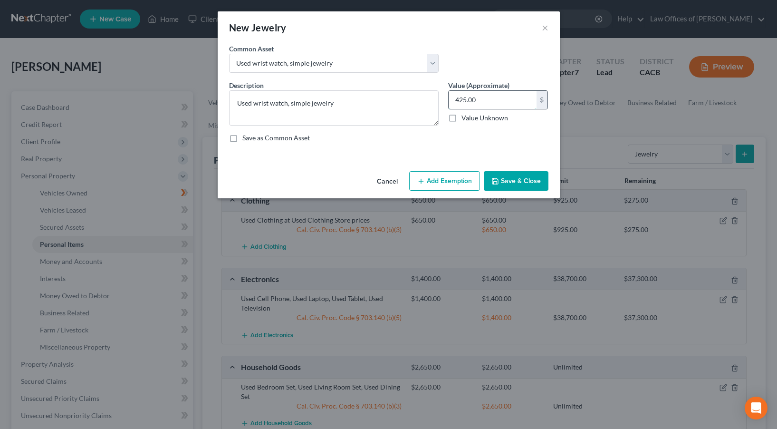
click at [458, 100] on input "425.00" at bounding box center [492, 100] width 88 height 18
type input "825.00"
click at [435, 178] on button "Add Exemption" at bounding box center [444, 181] width 71 height 20
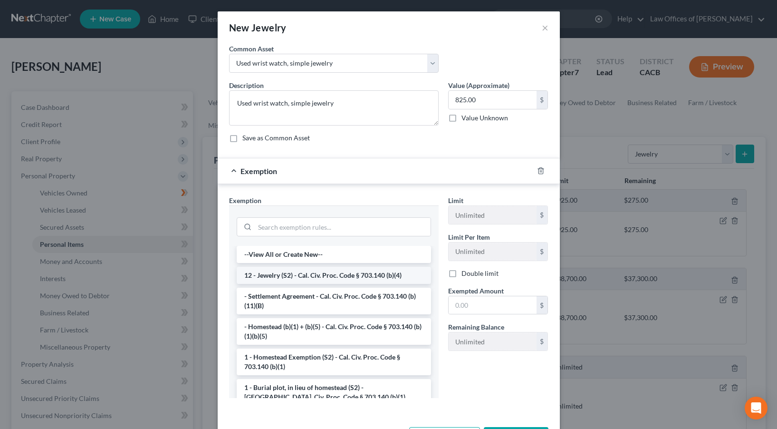
click at [323, 276] on li "12 - Jewelry (S2) - Cal. Civ. Proc. Code § 703.140 (b)(4)" at bounding box center [334, 275] width 194 height 17
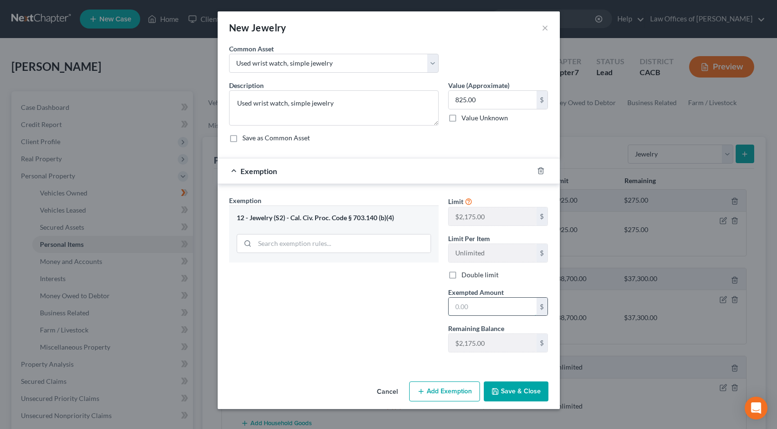
click at [466, 314] on input "text" at bounding box center [492, 306] width 88 height 18
type input "825"
click at [525, 394] on button "Save & Close" at bounding box center [516, 391] width 65 height 20
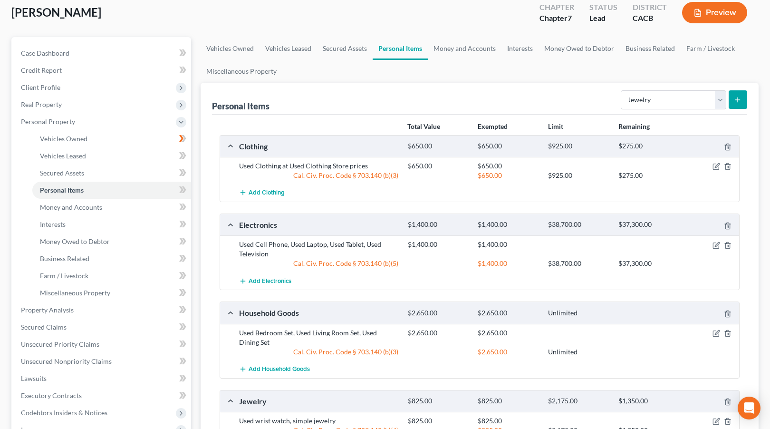
scroll to position [64, 0]
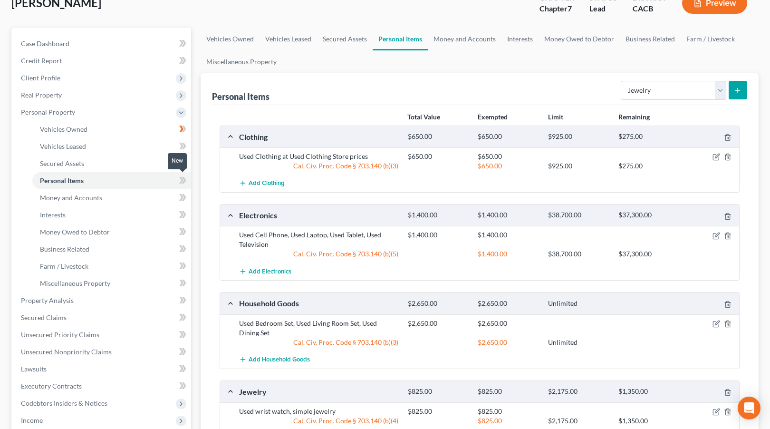
click at [182, 180] on icon at bounding box center [181, 180] width 4 height 7
click at [137, 195] on link "Money and Accounts" at bounding box center [111, 197] width 159 height 17
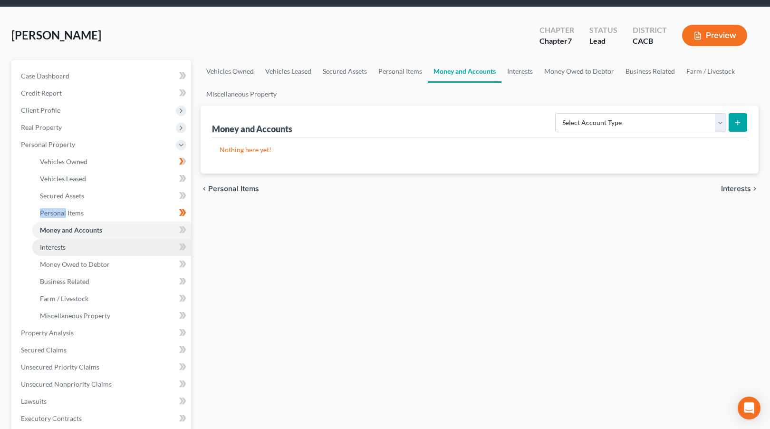
scroll to position [16, 0]
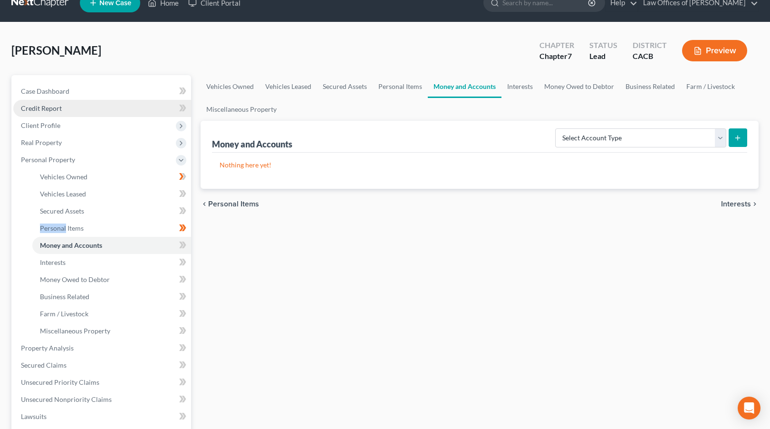
click at [139, 105] on link "Credit Report" at bounding box center [102, 108] width 178 height 17
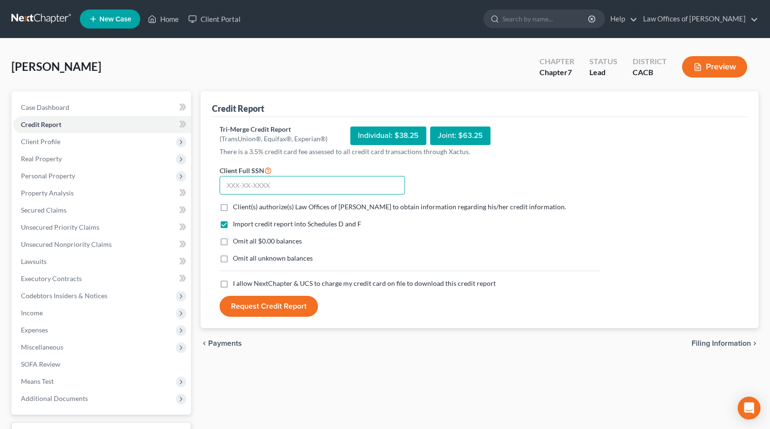
click at [244, 187] on input "text" at bounding box center [311, 185] width 185 height 19
type input "621-22-3298"
click at [253, 203] on span "Client(s) authorize(s) Law Offices of [PERSON_NAME] to obtain information regar…" at bounding box center [399, 206] width 333 height 8
click at [243, 203] on input "Client(s) authorize(s) Law Offices of [PERSON_NAME] to obtain information regar…" at bounding box center [240, 205] width 6 height 6
checkbox input "true"
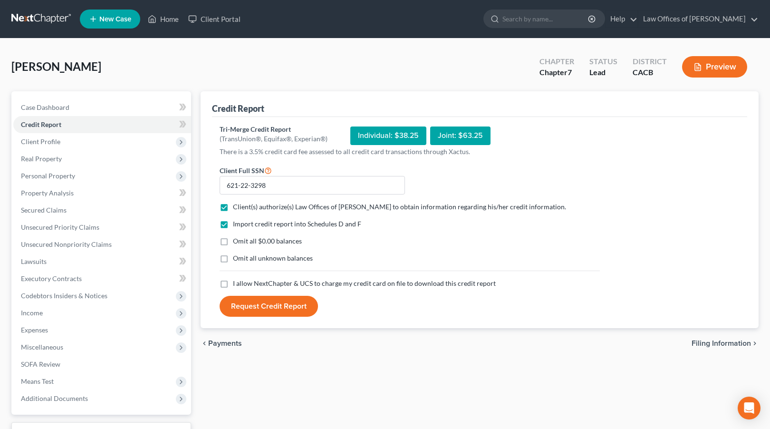
click at [233, 285] on label "I allow NextChapter & UCS to charge my credit card on file to download this cre…" at bounding box center [364, 283] width 263 height 10
click at [237, 285] on input "I allow NextChapter & UCS to charge my credit card on file to download this cre…" at bounding box center [240, 281] width 6 height 6
checkbox input "true"
click at [259, 307] on button "Request Credit Report" at bounding box center [268, 305] width 98 height 21
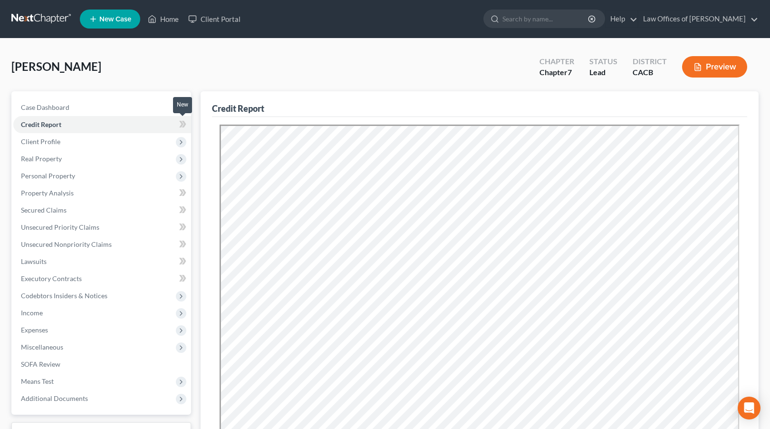
click at [181, 124] on icon at bounding box center [181, 124] width 4 height 7
click at [100, 174] on span "Personal Property" at bounding box center [102, 175] width 178 height 17
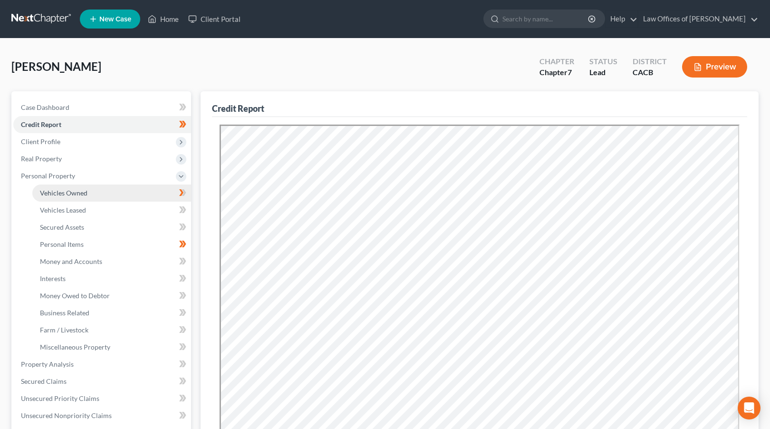
click at [93, 189] on link "Vehicles Owned" at bounding box center [111, 192] width 159 height 17
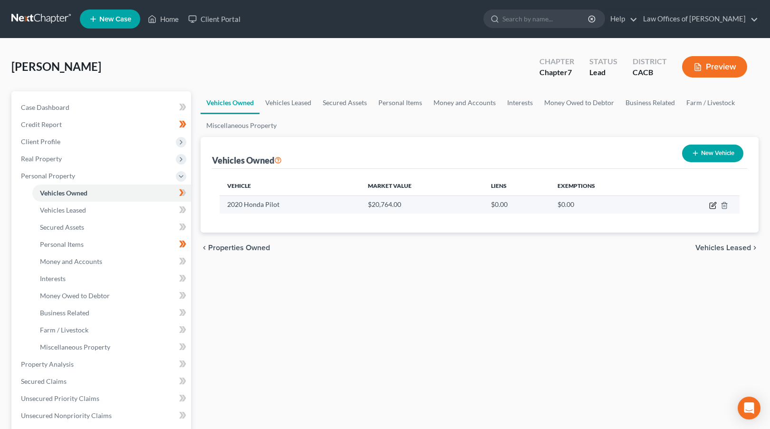
click at [712, 207] on icon "button" at bounding box center [713, 205] width 8 height 8
select select "0"
select select "6"
select select "2"
select select "0"
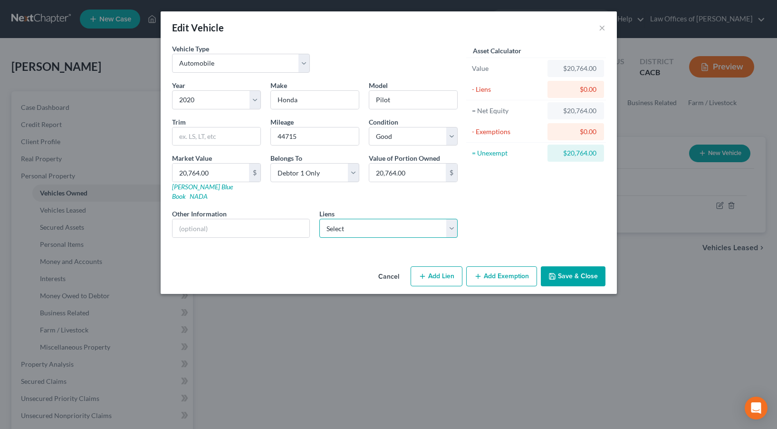
click at [357, 222] on select "Select [PERSON_NAME] Mortgage Se - $582,069.00 American Honda Finance - $29,229…" at bounding box center [388, 228] width 138 height 19
select select "1"
click at [319, 219] on select "Select [PERSON_NAME] Mortgage Se - $582,069.00 American Honda Finance - $29,229…" at bounding box center [388, 228] width 138 height 19
select select
select select "4"
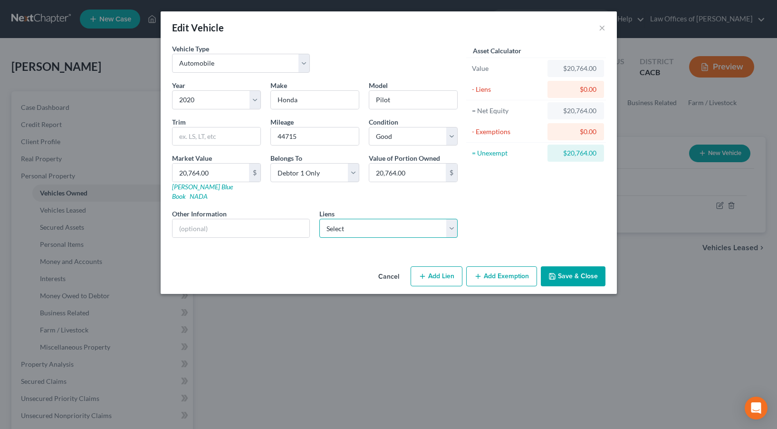
select select "0"
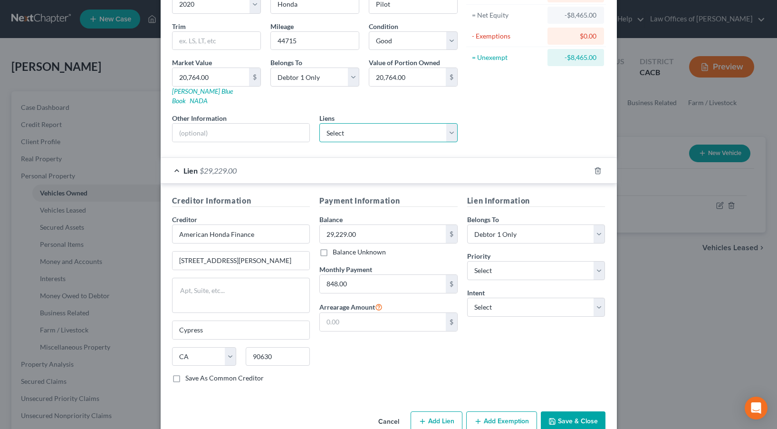
scroll to position [107, 0]
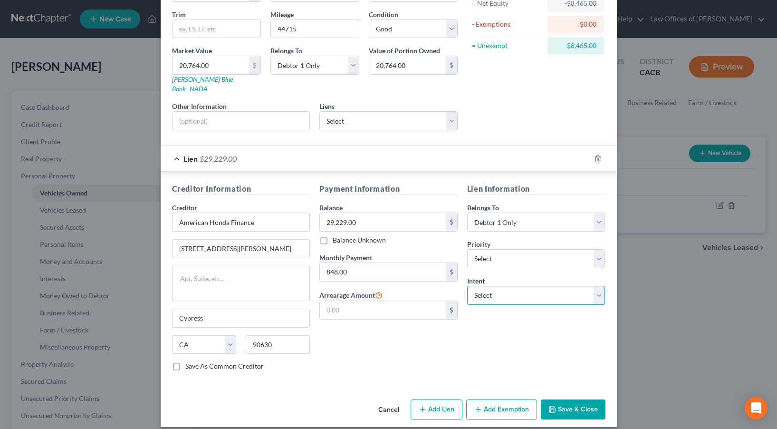
click at [510, 290] on select "Select Surrender Redeem Reaffirm Avoid Other" at bounding box center [536, 295] width 138 height 19
select select "2"
click at [467, 286] on select "Select Surrender Redeem Reaffirm Avoid Other" at bounding box center [536, 295] width 138 height 19
click at [573, 399] on button "Save & Close" at bounding box center [573, 409] width 65 height 20
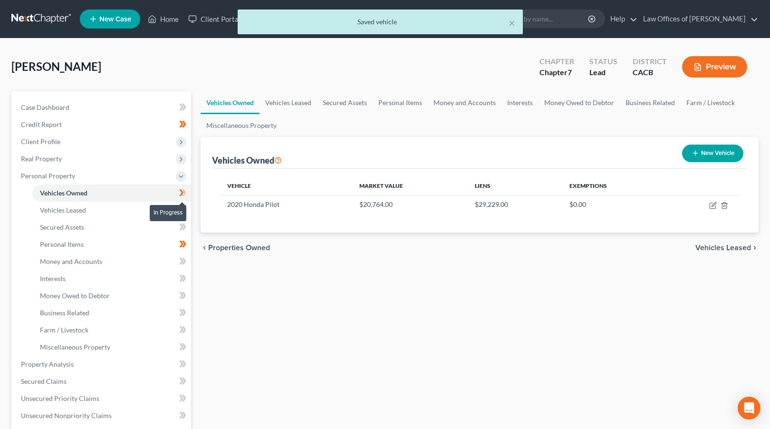
click at [186, 195] on icon at bounding box center [182, 193] width 7 height 12
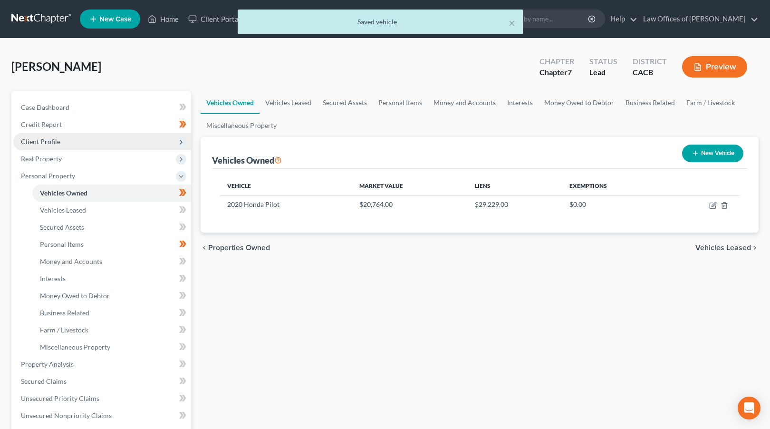
click at [134, 143] on span "Client Profile" at bounding box center [102, 141] width 178 height 17
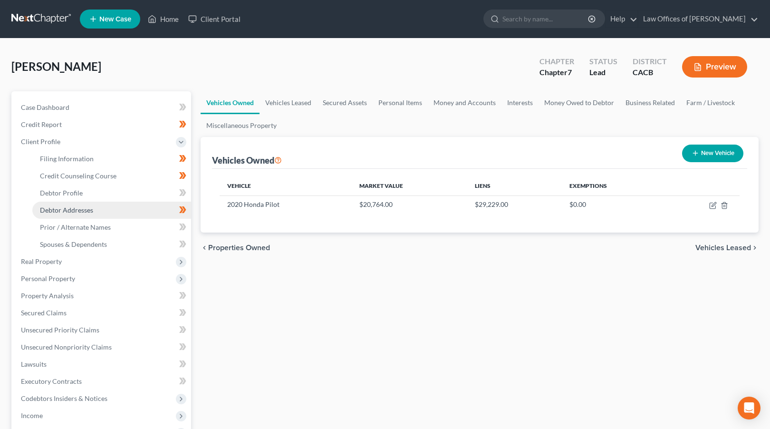
click at [127, 210] on link "Debtor Addresses" at bounding box center [111, 209] width 159 height 17
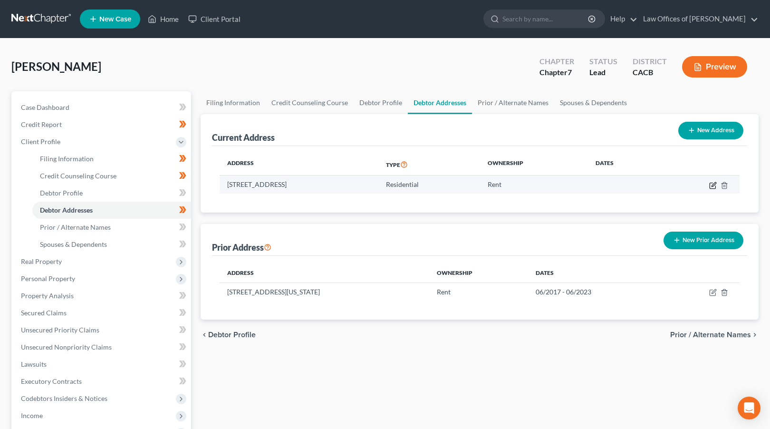
click at [713, 183] on icon "button" at bounding box center [713, 184] width 4 height 4
select select "4"
select select "35"
select select "0"
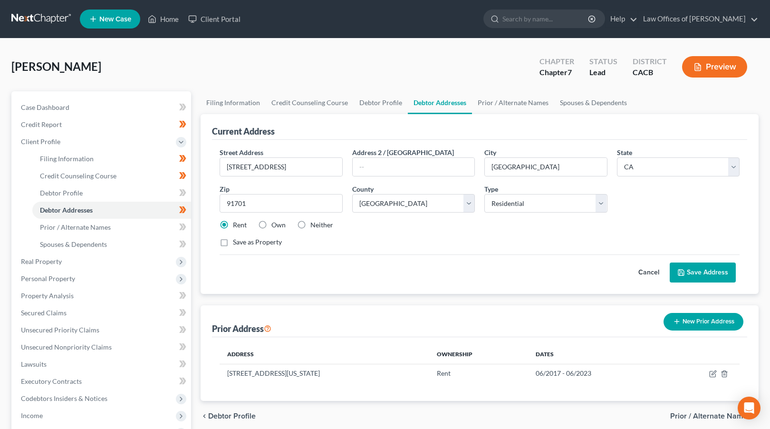
click at [271, 225] on label "Own" at bounding box center [278, 225] width 14 height 10
click at [275, 225] on input "Own" at bounding box center [278, 223] width 6 height 6
radio input "true"
click at [690, 274] on button "Save Address" at bounding box center [702, 272] width 66 height 20
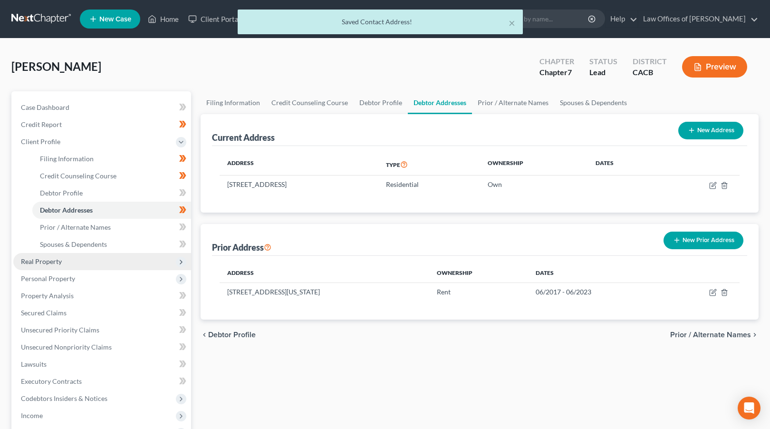
click at [90, 264] on span "Real Property" at bounding box center [102, 261] width 178 height 17
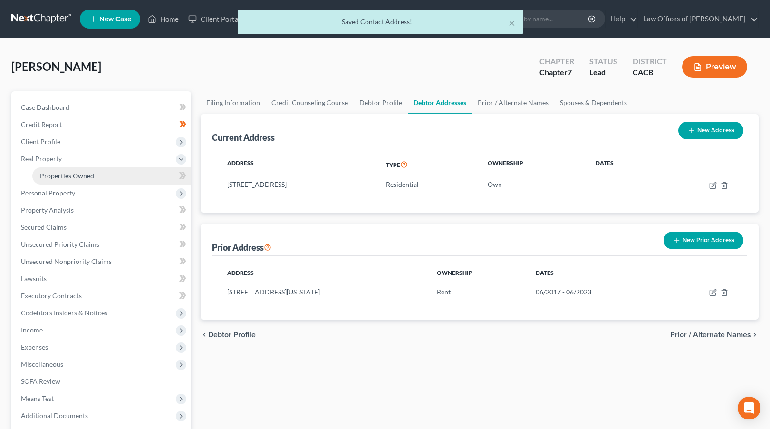
click at [112, 178] on link "Properties Owned" at bounding box center [111, 175] width 159 height 17
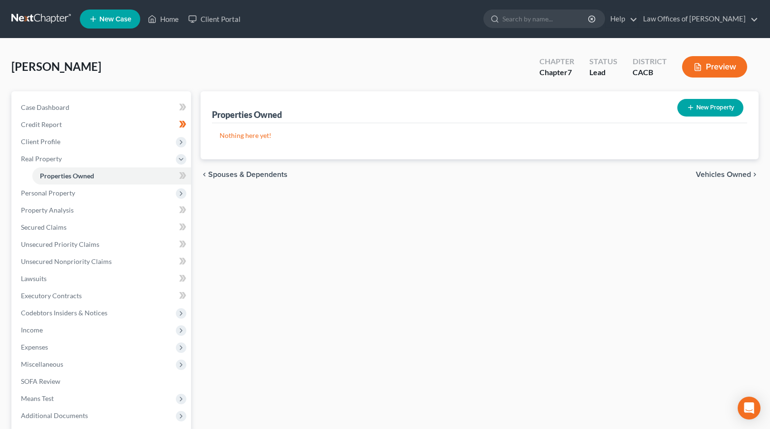
click at [722, 106] on button "New Property" at bounding box center [710, 108] width 66 height 18
select select "4"
select select "35"
select select "0"
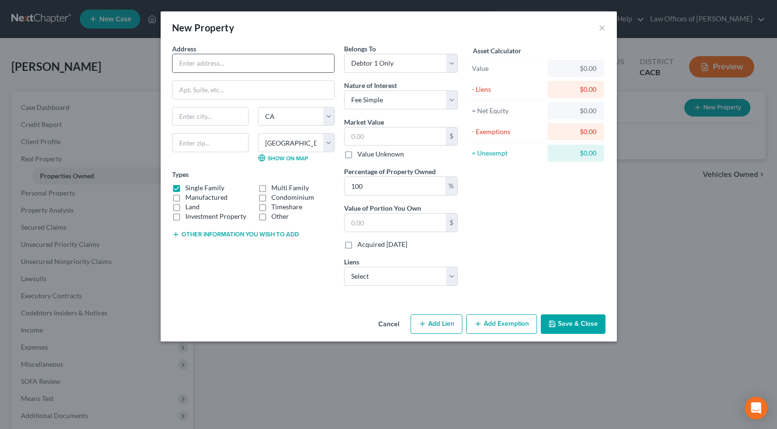
click at [250, 57] on input "text" at bounding box center [253, 63] width 162 height 18
click at [197, 63] on input "9431 Grande" at bounding box center [253, 63] width 162 height 18
click at [240, 72] on div "Address * 9431 [GEOGRAPHIC_DATA] [US_STATE][GEOGRAPHIC_DATA] [GEOGRAPHIC_DATA] …" at bounding box center [253, 168] width 172 height 249
click at [240, 66] on input "9431 [GEOGRAPHIC_DATA]" at bounding box center [253, 63] width 162 height 18
type input "[STREET_ADDRESS]"
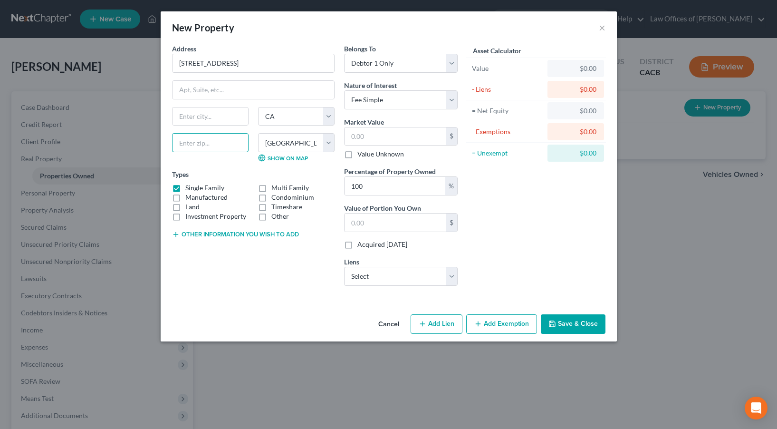
click at [206, 150] on input "text" at bounding box center [210, 142] width 76 height 19
type input "91106"
type input "[GEOGRAPHIC_DATA]"
click at [218, 141] on input "91106" at bounding box center [210, 142] width 76 height 19
type input "91701"
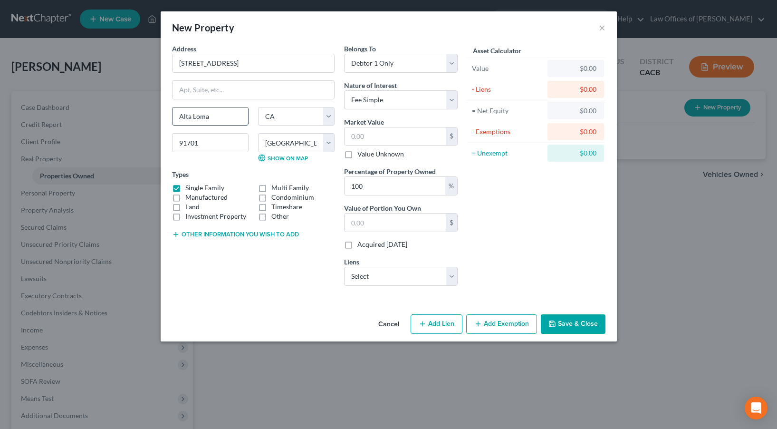
click at [218, 121] on input "Alta Loma" at bounding box center [210, 116] width 76 height 18
type input "A"
type input "[GEOGRAPHIC_DATA]"
click at [403, 282] on select "Select [PERSON_NAME] Mortgage Se - $582,069.00 Onemain - $10,774.00 American Ho…" at bounding box center [401, 276] width 114 height 19
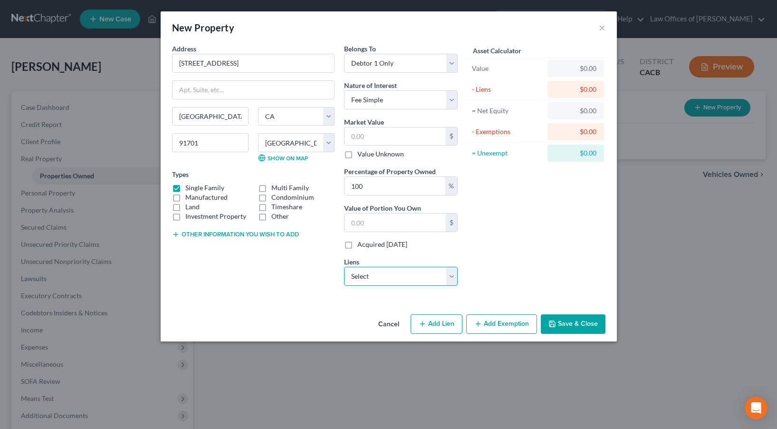
select select "0"
click at [344, 267] on select "Select [PERSON_NAME] Mortgage Se - $582,069.00 Onemain - $10,774.00 American Ho…" at bounding box center [401, 276] width 114 height 19
select select
select select "4"
select select "0"
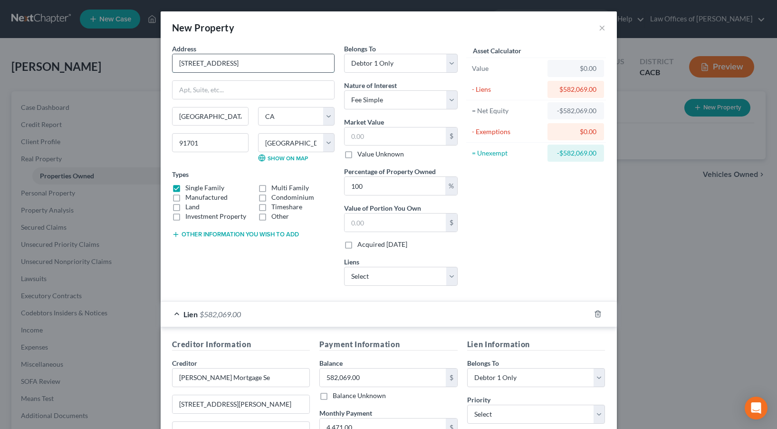
click at [270, 67] on input "[STREET_ADDRESS]" at bounding box center [253, 63] width 162 height 18
click at [383, 143] on input "text" at bounding box center [394, 136] width 101 height 18
type input "5"
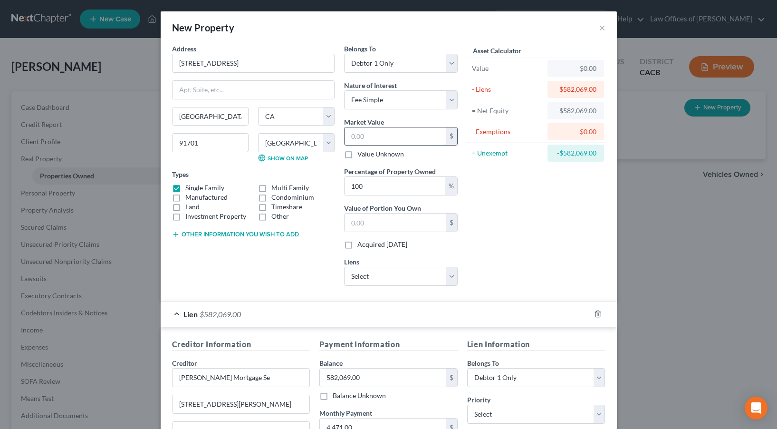
type input "5.00"
type input "59"
type input "59.00"
type input "595"
type input "595.00"
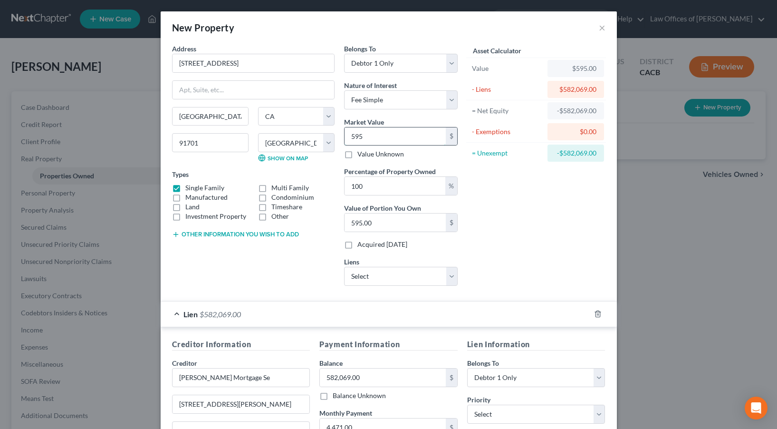
type input "5950"
type input "5,950.00"
type input "5,9500"
type input "59,500.00"
type input "59,5000"
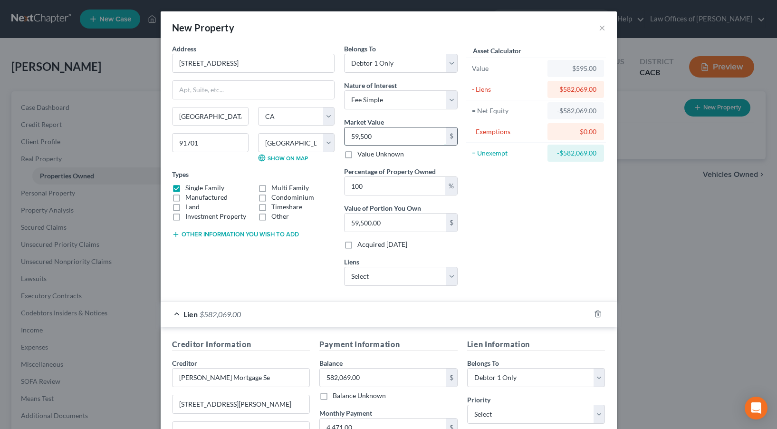
type input "595,000.00"
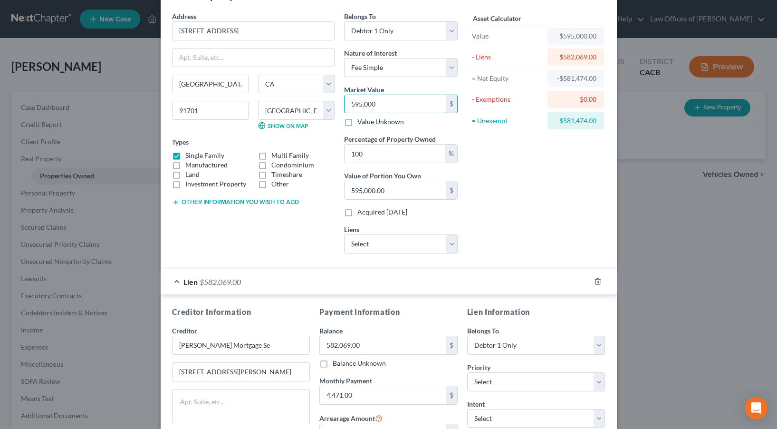
scroll to position [25, 0]
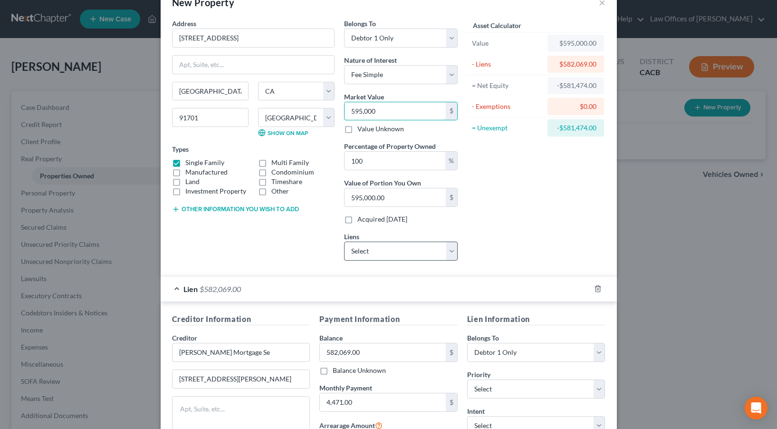
type input "595,000"
click at [426, 251] on select "Select Onemain - $10,774.00 American Honda [PERSON_NAME] - $0.00 Regional Accep…" at bounding box center [401, 250] width 114 height 19
click at [344, 241] on select "Select Onemain - $10,774.00 American Honda [PERSON_NAME] - $0.00 Regional Accep…" at bounding box center [401, 250] width 114 height 19
click at [546, 219] on div "Asset Calculator Value $595,000.00 - Liens $582,069.00 = Net Equity -$581,474.0…" at bounding box center [536, 143] width 148 height 249
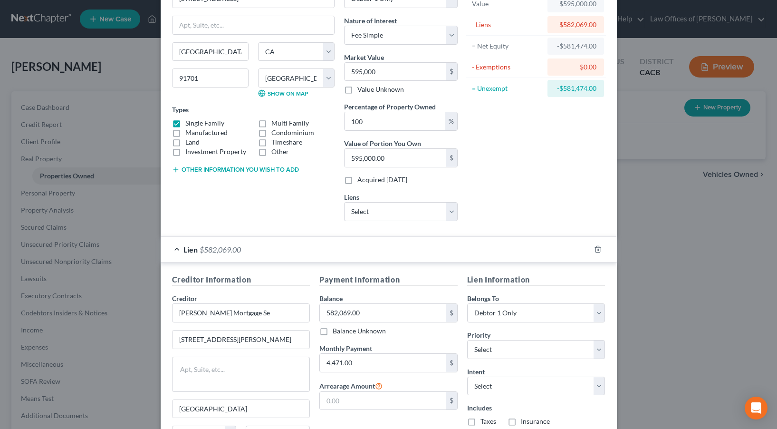
scroll to position [165, 0]
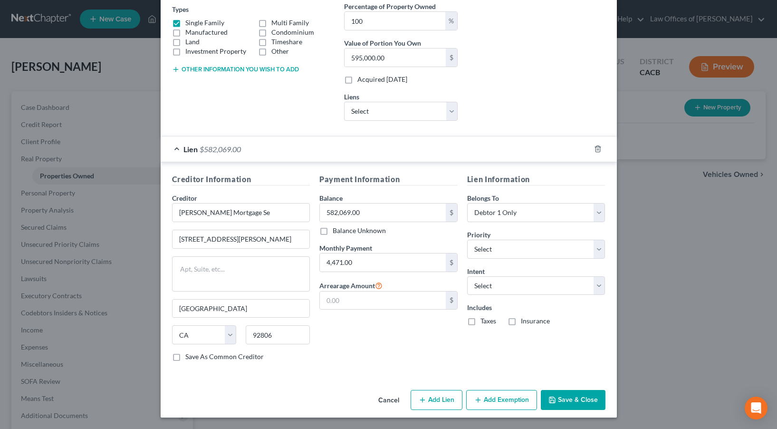
click at [571, 400] on button "Save & Close" at bounding box center [573, 400] width 65 height 20
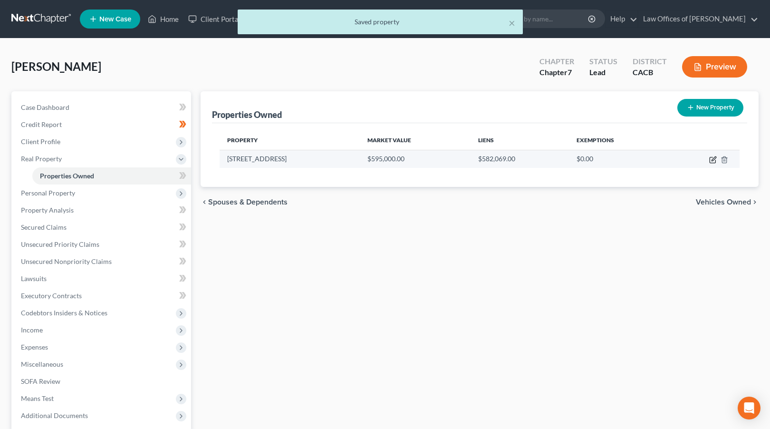
click at [710, 159] on icon "button" at bounding box center [713, 160] width 8 height 8
select select "4"
select select "35"
select select "0"
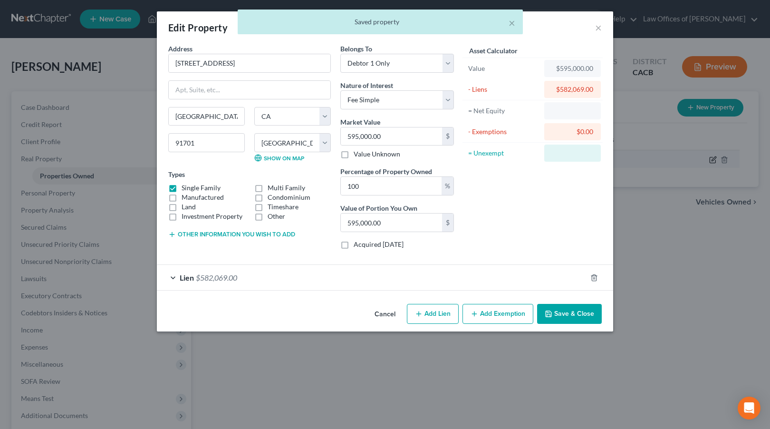
click at [714, 162] on div "Edit Property × Address * 9431 [GEOGRAPHIC_DATA] [GEOGRAPHIC_DATA] [US_STATE][G…" at bounding box center [385, 214] width 770 height 429
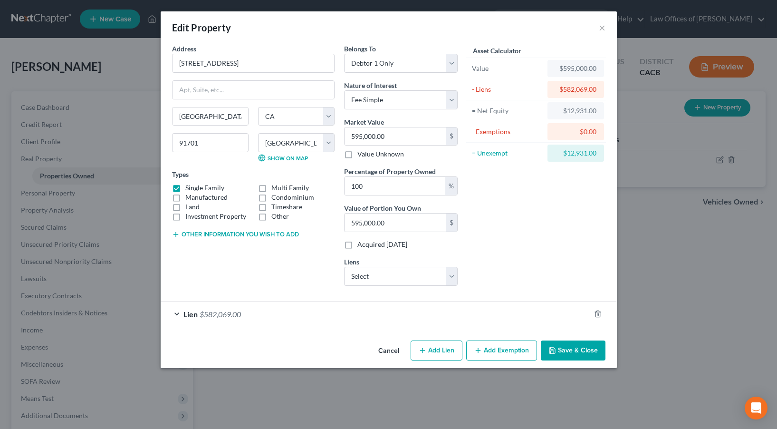
click at [499, 351] on button "Add Exemption" at bounding box center [501, 350] width 71 height 20
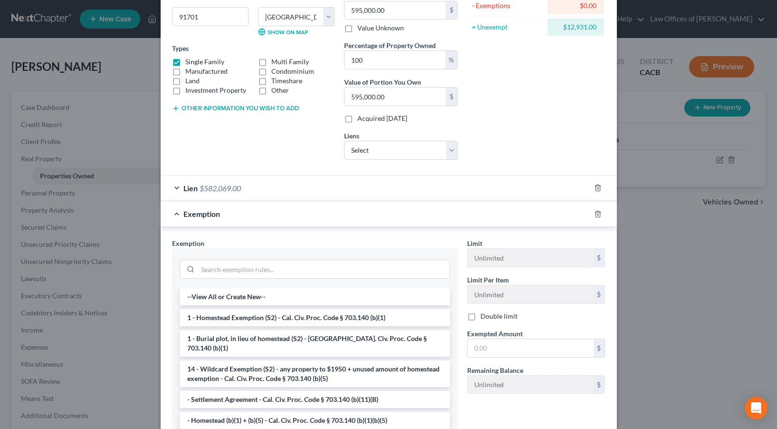
scroll to position [137, 0]
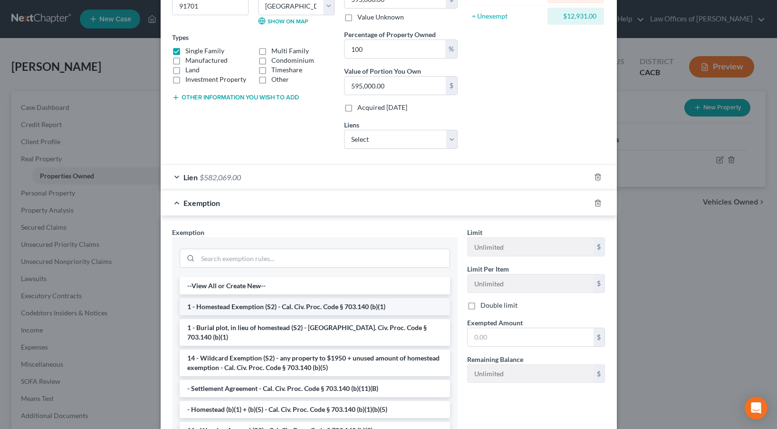
click at [306, 308] on li "1 - Homestead Exemption (S2) - Cal. Civ. Proc. Code § 703.140 (b)(1)" at bounding box center [315, 306] width 270 height 17
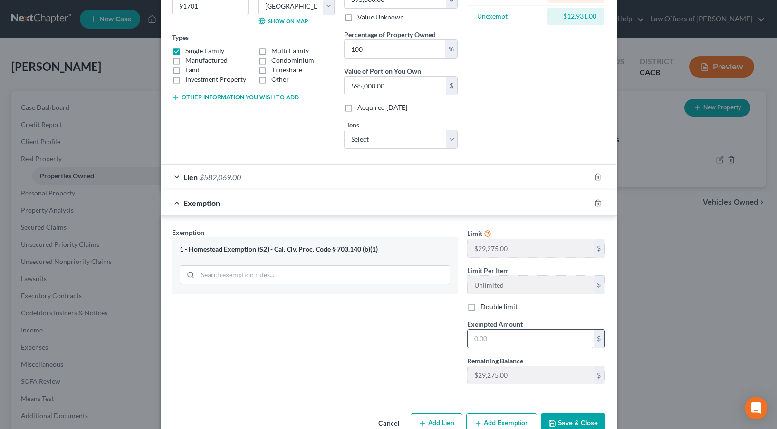
click at [474, 339] on input "text" at bounding box center [530, 338] width 126 height 18
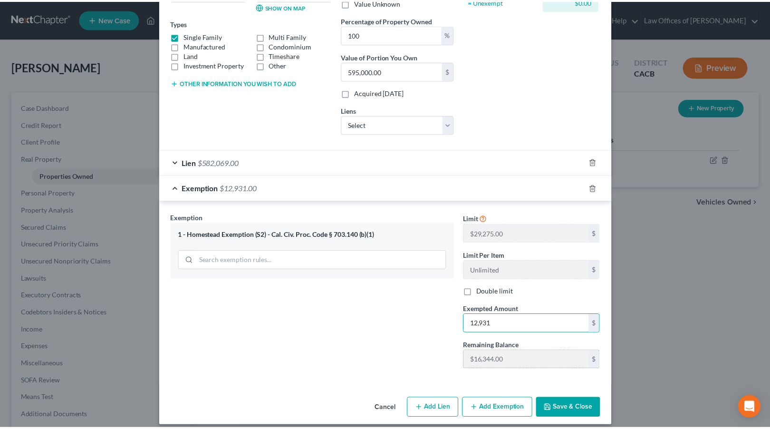
scroll to position [160, 0]
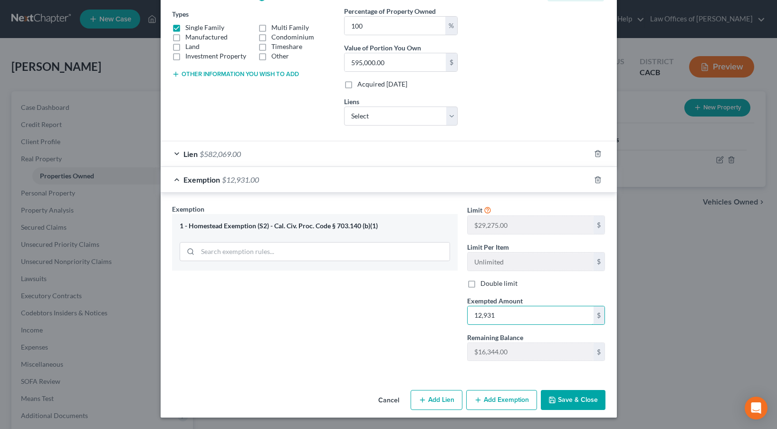
type input "12,931"
click at [566, 402] on button "Save & Close" at bounding box center [573, 400] width 65 height 20
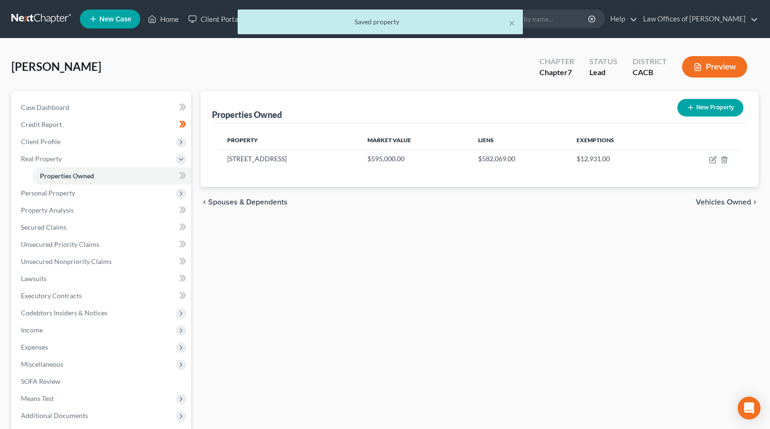
click at [182, 177] on div "New" at bounding box center [177, 169] width 19 height 22
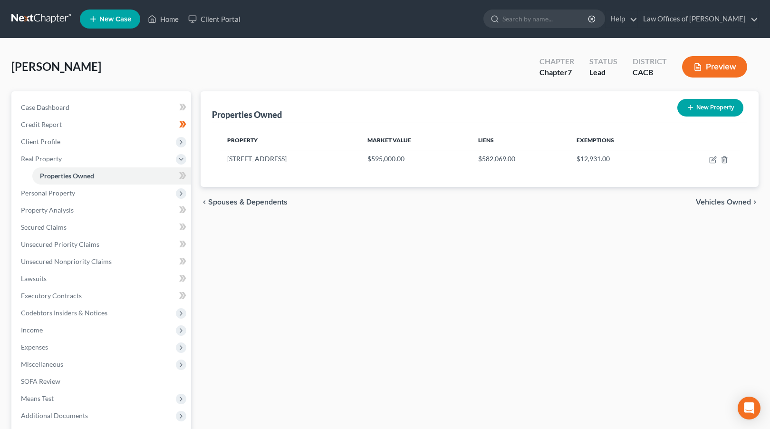
click at [183, 173] on div "New" at bounding box center [177, 169] width 19 height 16
click at [116, 222] on link "Secured Claims" at bounding box center [102, 227] width 178 height 17
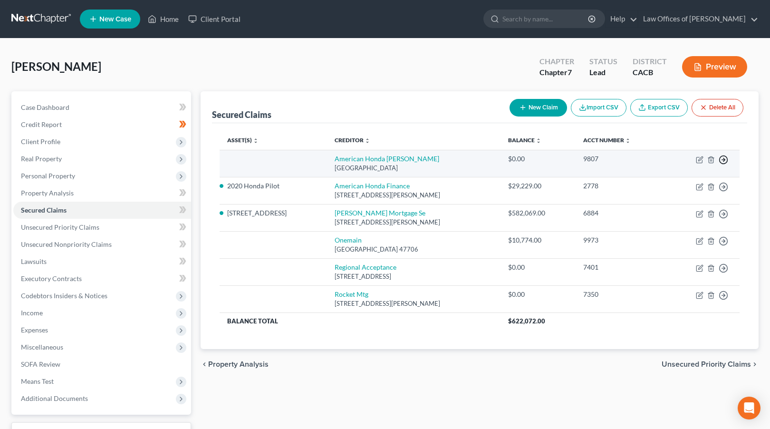
click at [724, 158] on polyline "button" at bounding box center [723, 159] width 1 height 3
click at [688, 187] on link "Move to F" at bounding box center [679, 183] width 79 height 16
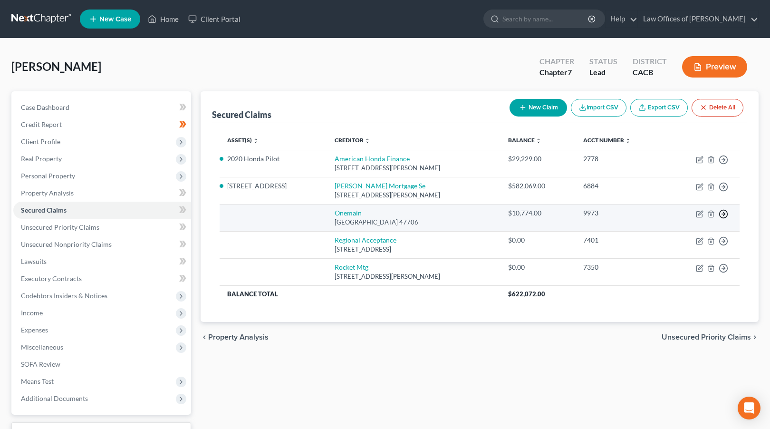
click at [724, 212] on polyline "button" at bounding box center [723, 213] width 1 height 3
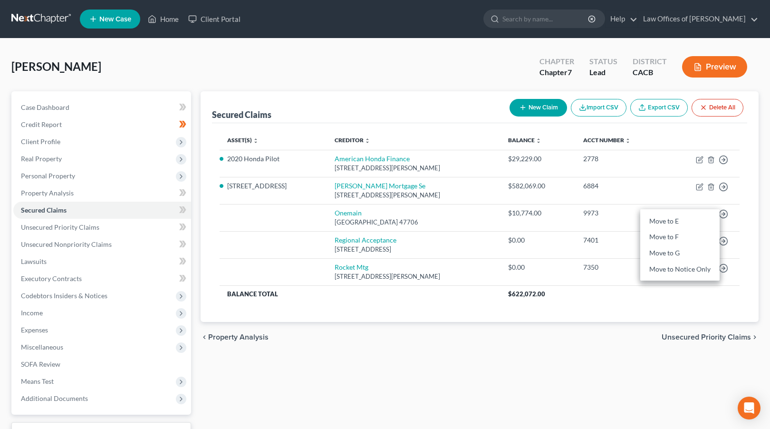
click at [680, 322] on div "chevron_left Property Analysis Unsecured Priority Claims chevron_right" at bounding box center [479, 337] width 558 height 30
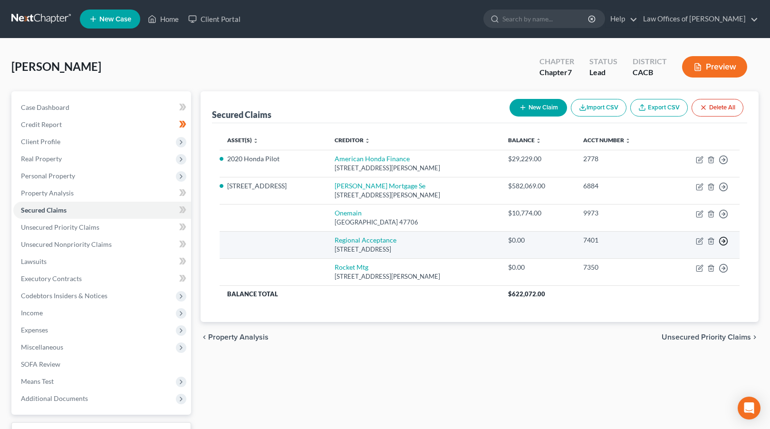
click at [722, 241] on line "button" at bounding box center [723, 241] width 3 height 0
click at [688, 263] on link "Move to F" at bounding box center [679, 264] width 79 height 16
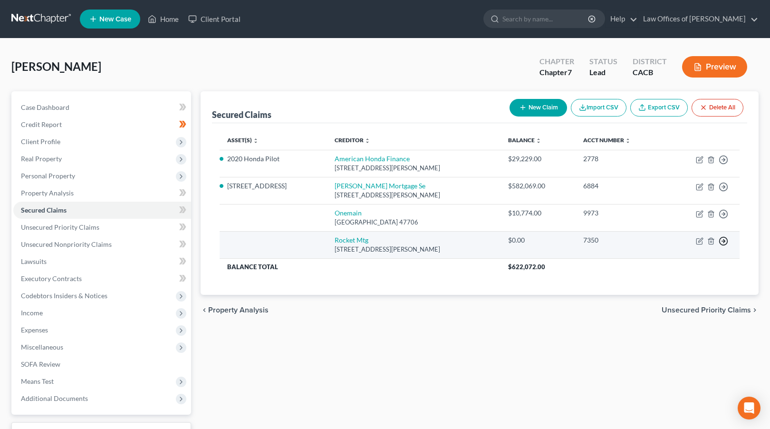
click at [721, 240] on icon "button" at bounding box center [723, 241] width 10 height 10
click at [679, 261] on link "Move to F" at bounding box center [679, 264] width 79 height 16
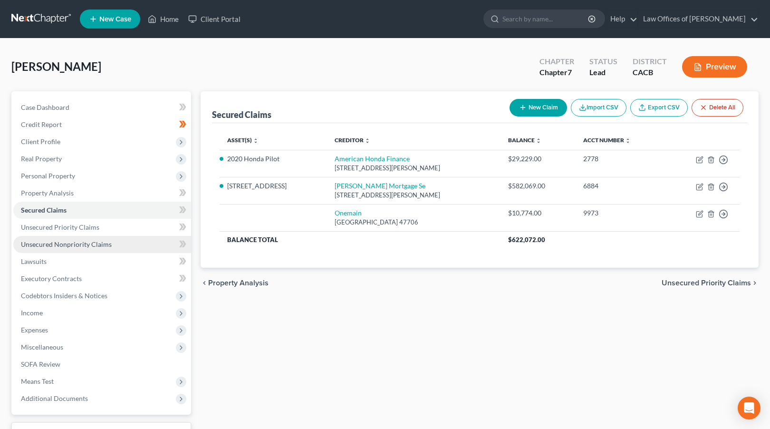
click at [155, 243] on link "Unsecured Nonpriority Claims" at bounding box center [102, 244] width 178 height 17
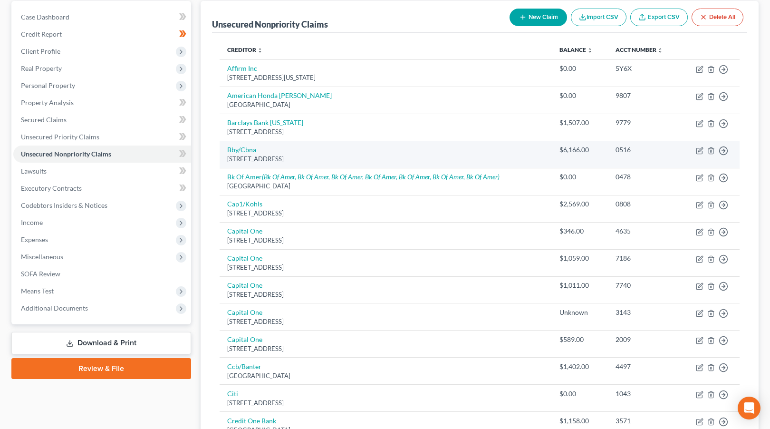
scroll to position [86, 0]
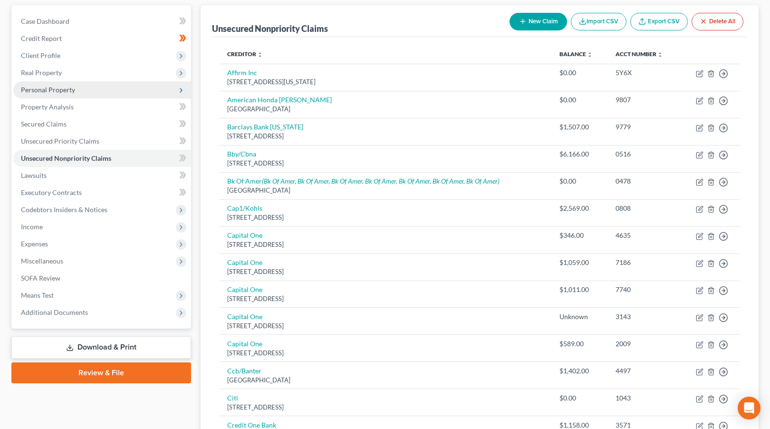
click at [118, 89] on span "Personal Property" at bounding box center [102, 89] width 178 height 17
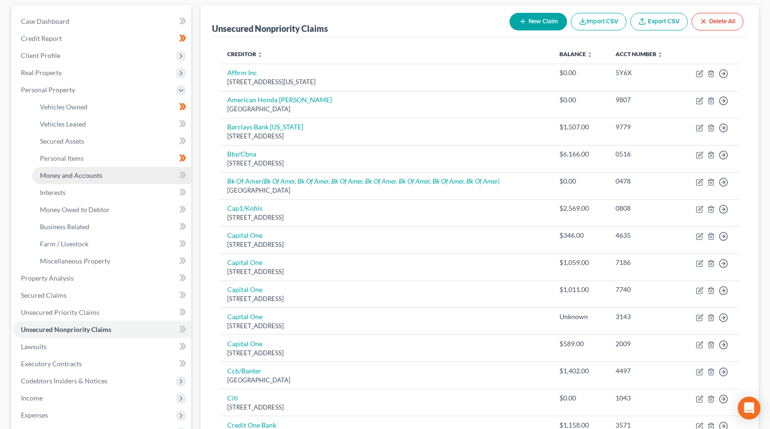
click at [105, 174] on link "Money and Accounts" at bounding box center [111, 175] width 159 height 17
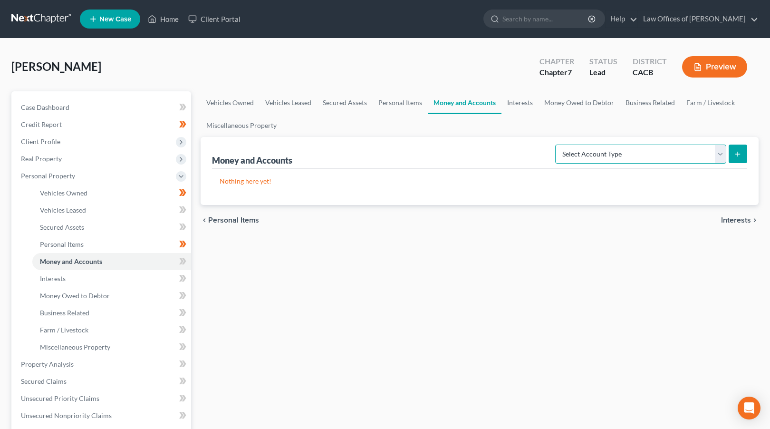
click at [616, 156] on select "Select Account Type Brokerage Cash on Hand Certificates of Deposit Checking Acc…" at bounding box center [640, 153] width 171 height 19
select select "checking"
click at [557, 144] on select "Select Account Type Brokerage Cash on Hand Certificates of Deposit Checking Acc…" at bounding box center [640, 153] width 171 height 19
click at [739, 150] on icon "submit" at bounding box center [737, 154] width 8 height 8
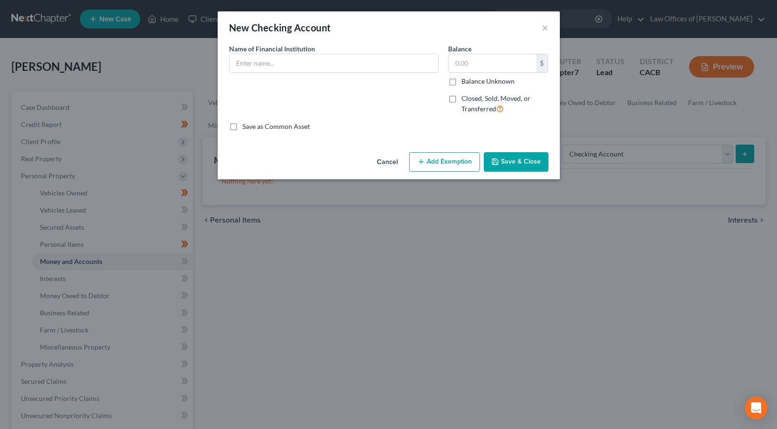
drag, startPoint x: 315, startPoint y: 81, endPoint x: 315, endPoint y: 76, distance: 5.2
click at [315, 80] on div "Name of Financial Institution *" at bounding box center [333, 83] width 219 height 78
click at [315, 72] on div at bounding box center [334, 63] width 210 height 19
click at [320, 67] on input "text" at bounding box center [333, 63] width 209 height 18
type input "Bank of America"
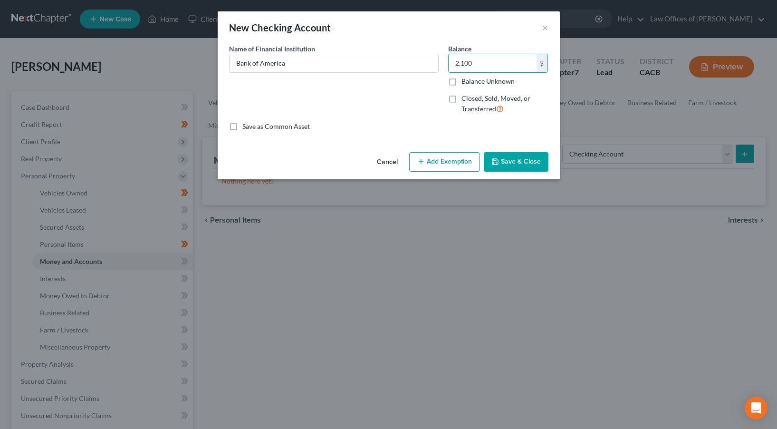
type input "2,100"
click at [453, 166] on button "Add Exemption" at bounding box center [444, 162] width 71 height 20
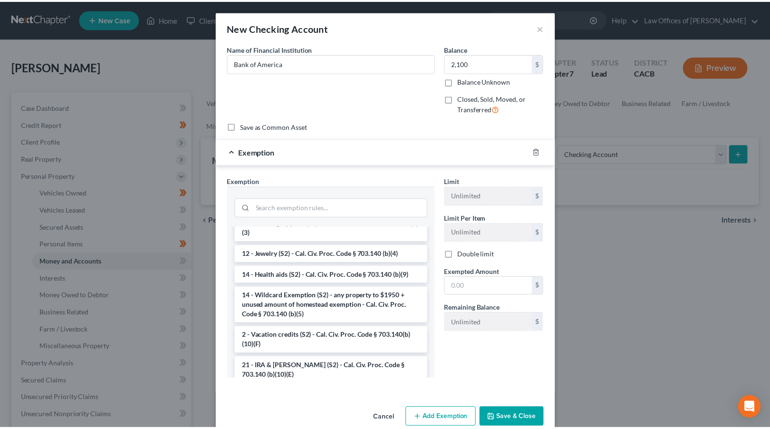
scroll to position [162, 0]
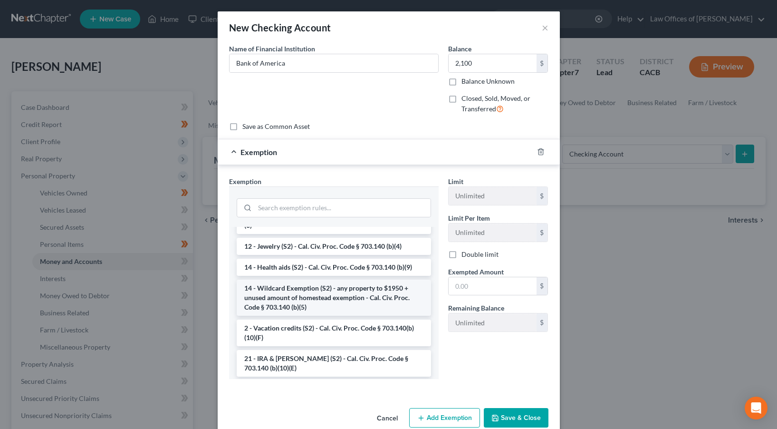
click at [326, 296] on li "14 - Wildcard Exemption (S2) - any property to $1950 + unused amount of homeste…" at bounding box center [334, 297] width 194 height 36
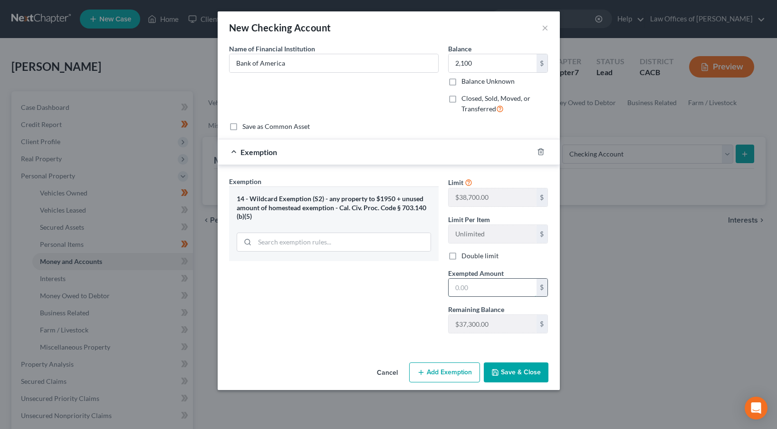
click at [471, 293] on input "text" at bounding box center [492, 287] width 88 height 18
type input "2,100"
click at [513, 371] on button "Save & Close" at bounding box center [516, 372] width 65 height 20
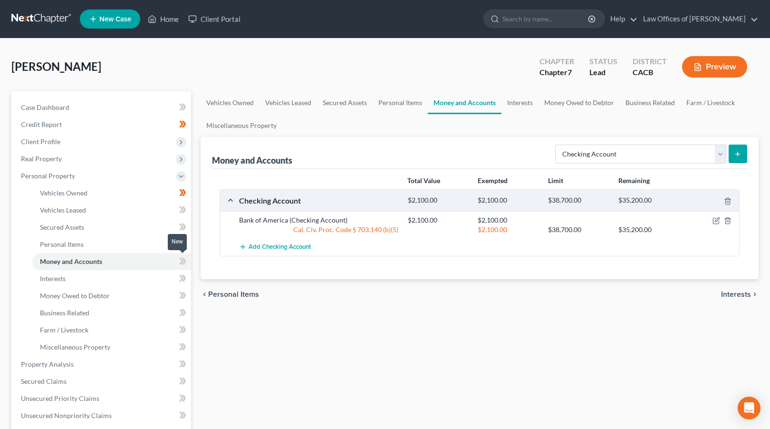
click at [183, 257] on icon at bounding box center [184, 260] width 4 height 7
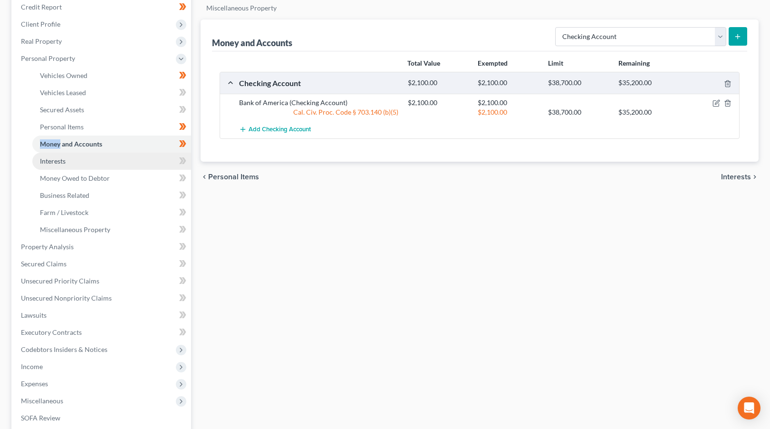
scroll to position [119, 0]
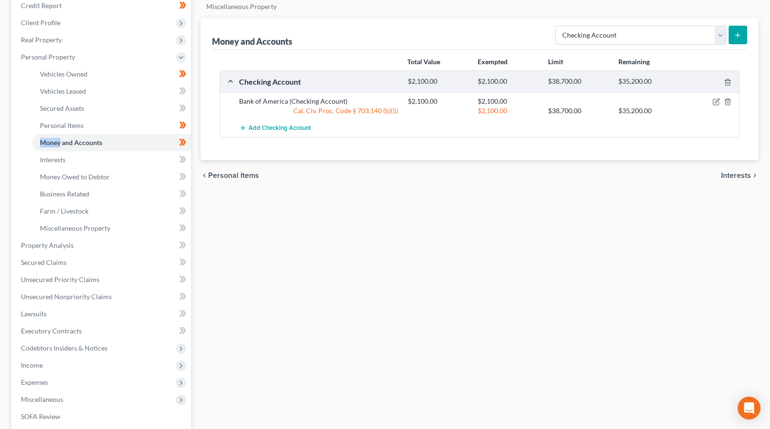
click at [742, 172] on span "Interests" at bounding box center [736, 175] width 30 height 8
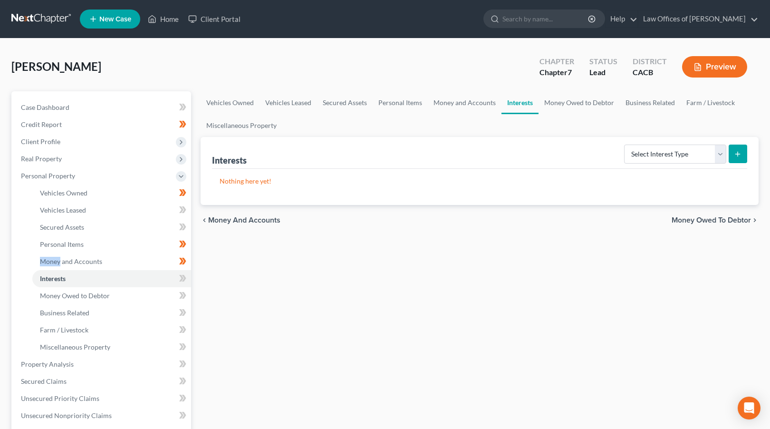
click at [716, 219] on span "Money Owed to Debtor" at bounding box center [710, 220] width 79 height 8
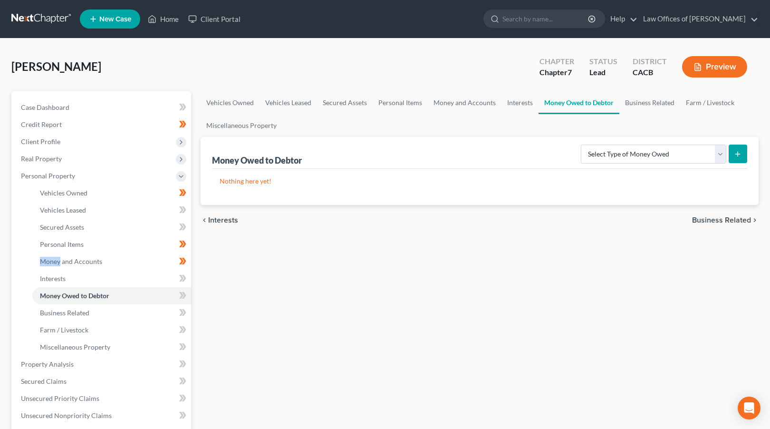
click at [724, 220] on span "Business Related" at bounding box center [721, 220] width 59 height 8
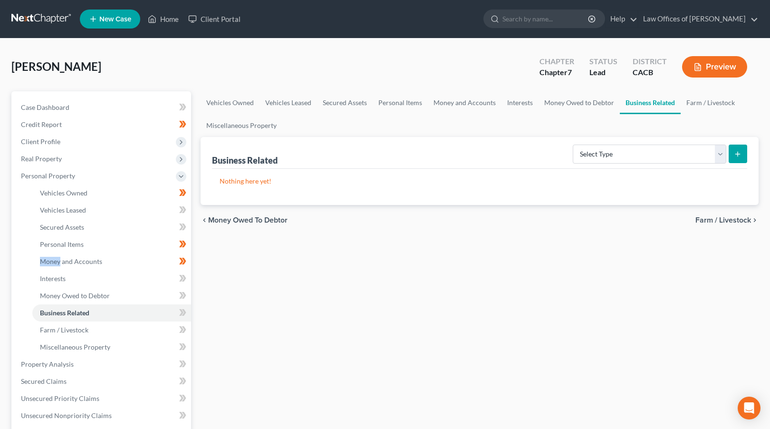
click at [724, 220] on span "Farm / Livestock" at bounding box center [723, 220] width 56 height 8
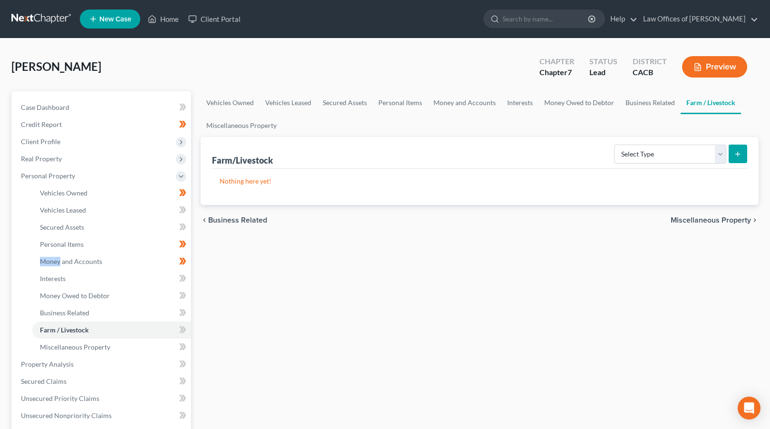
click at [714, 218] on span "Miscellaneous Property" at bounding box center [710, 220] width 80 height 8
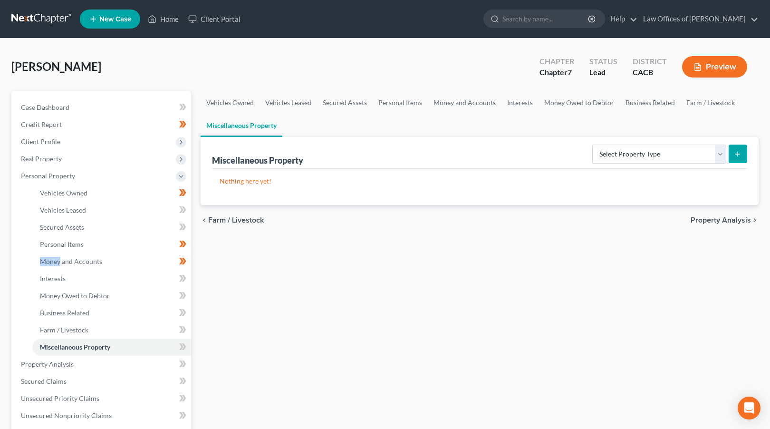
click at [714, 218] on span "Property Analysis" at bounding box center [720, 220] width 60 height 8
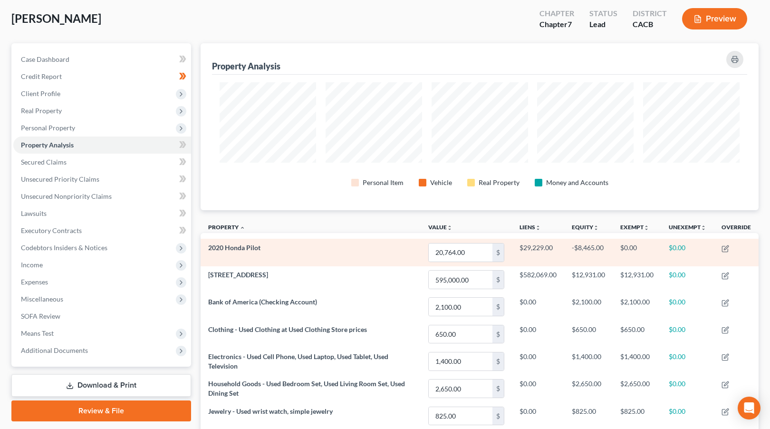
scroll to position [141, 0]
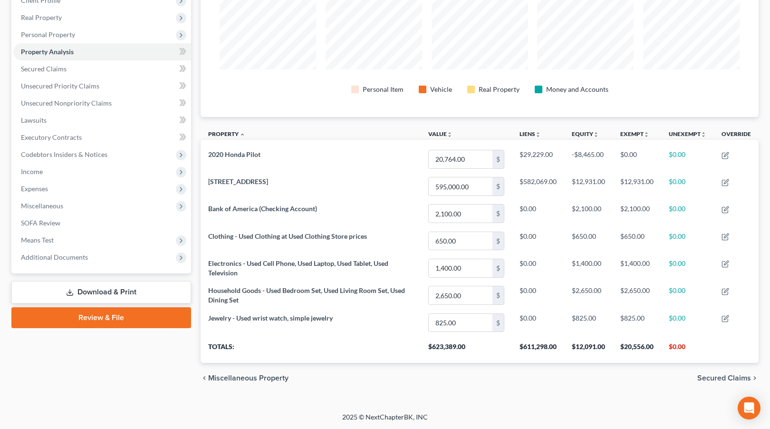
click at [730, 380] on span "Secured Claims" at bounding box center [724, 378] width 54 height 8
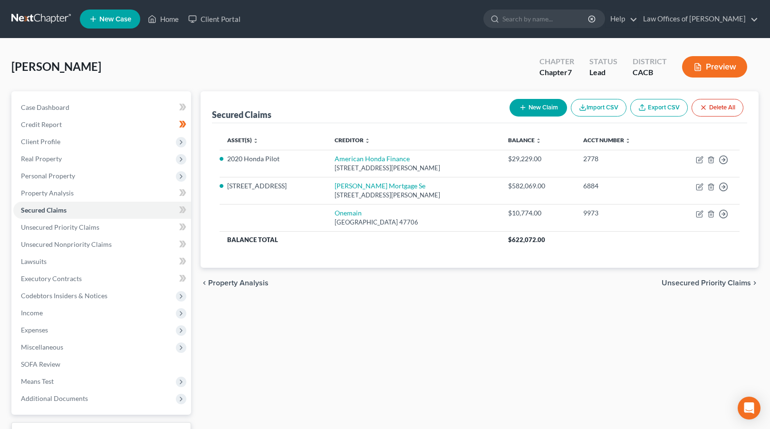
click at [706, 282] on span "Unsecured Priority Claims" at bounding box center [705, 283] width 89 height 8
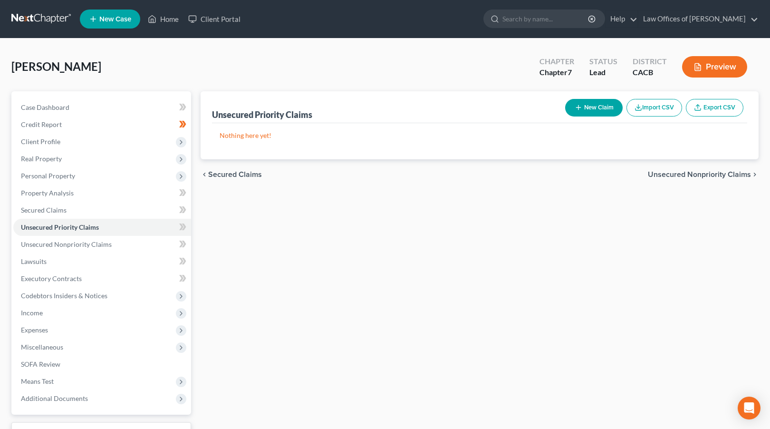
click at [691, 172] on span "Unsecured Nonpriority Claims" at bounding box center [699, 175] width 103 height 8
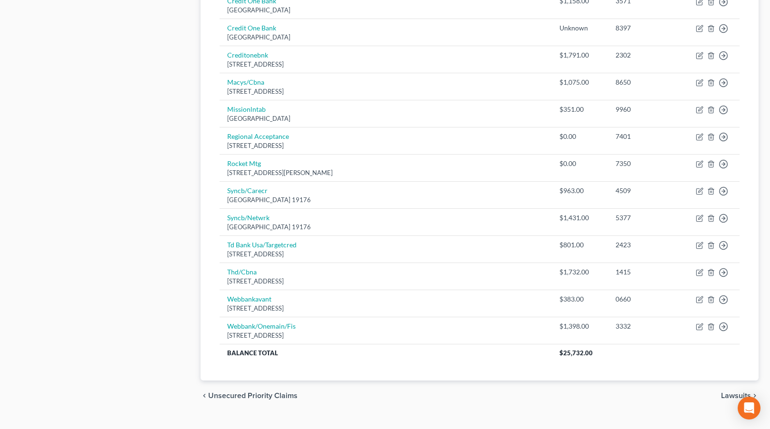
scroll to position [527, 0]
